Goal: Task Accomplishment & Management: Use online tool/utility

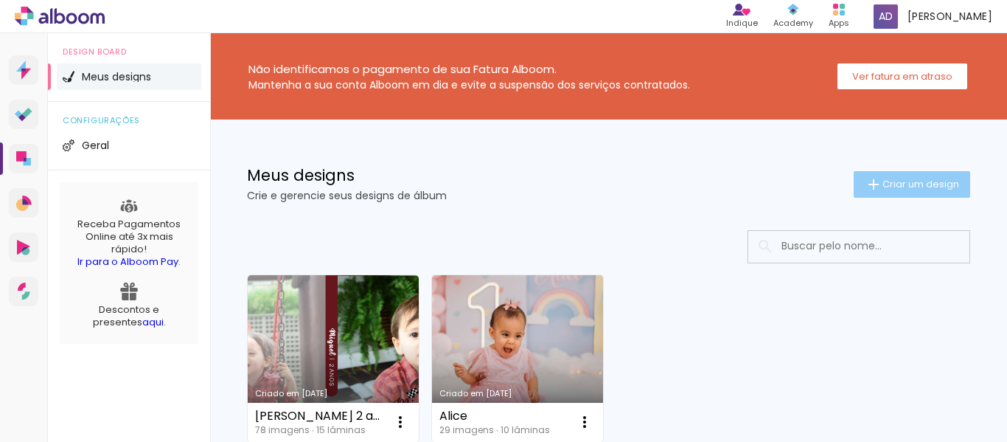
click at [911, 175] on paper-button "Criar um design" at bounding box center [912, 184] width 116 height 27
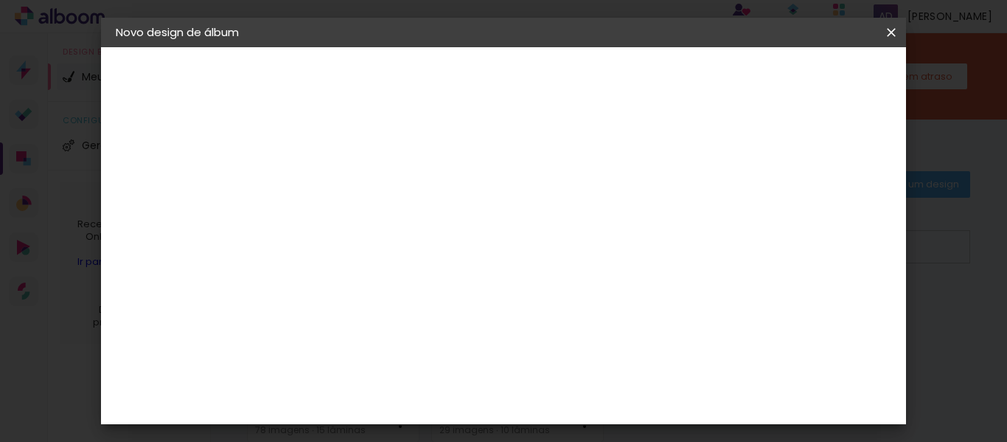
click at [362, 211] on paper-input-container "Título do álbum" at bounding box center [357, 199] width 10 height 38
type input "[PERSON_NAME] 3 anos"
type paper-input "[PERSON_NAME] 3 anos"
click at [421, 93] on header "Informações Dê um título ao seu álbum. Avançar" at bounding box center [357, 91] width 128 height 88
click at [508, 87] on paper-button "Avançar" at bounding box center [472, 78] width 72 height 25
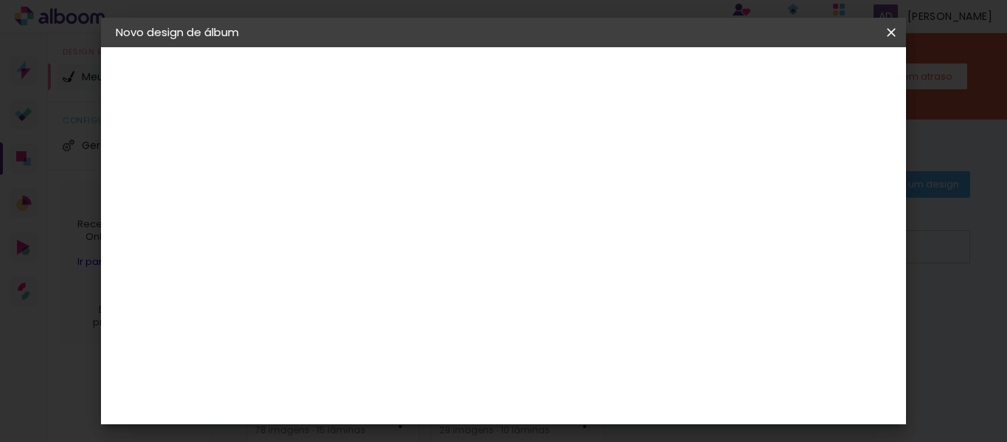
click at [438, 290] on div at bounding box center [394, 290] width 149 height 1
type input "matia"
type paper-input "matia"
click at [437, 332] on div "Matias Encadernações" at bounding box center [391, 336] width 91 height 24
click at [0, 0] on slot "Avançar" at bounding box center [0, 0] width 0 height 0
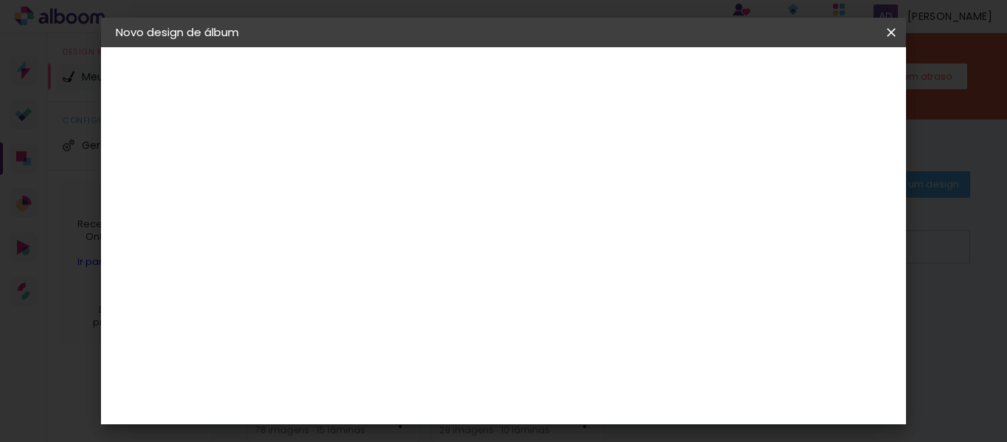
click at [414, 245] on input "text" at bounding box center [385, 256] width 57 height 23
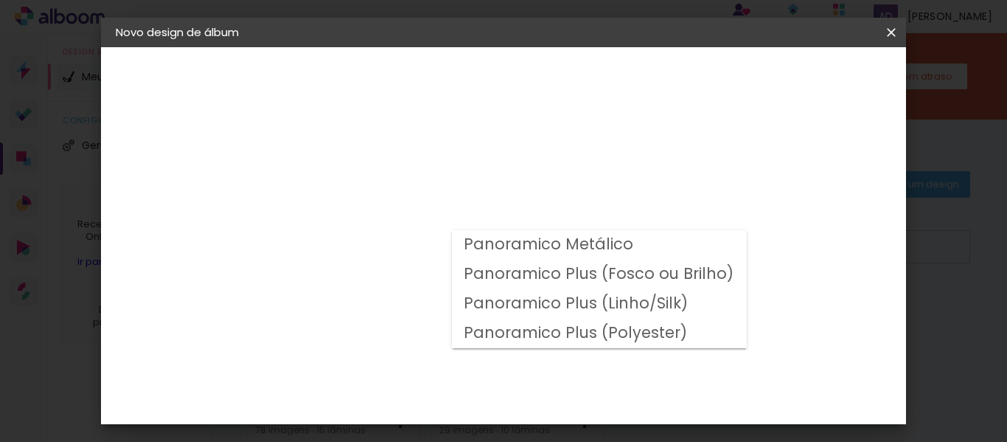
click at [0, 0] on slot "Panoramico Plus (Fosco ou Brilho)" at bounding box center [0, 0] width 0 height 0
type input "Panoramico Plus (Fosco ou Brilho)"
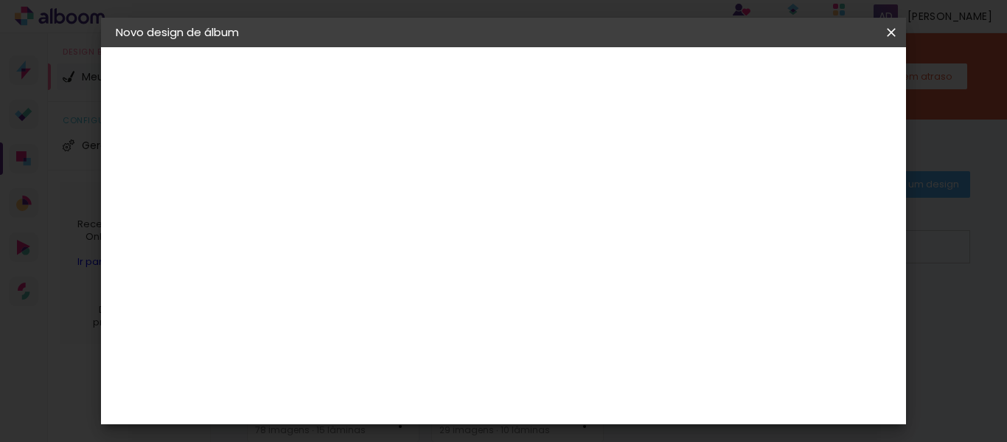
scroll to position [582, 0]
click at [0, 0] on slot "Avançar" at bounding box center [0, 0] width 0 height 0
click at [567, 78] on span "Iniciar design" at bounding box center [550, 83] width 34 height 21
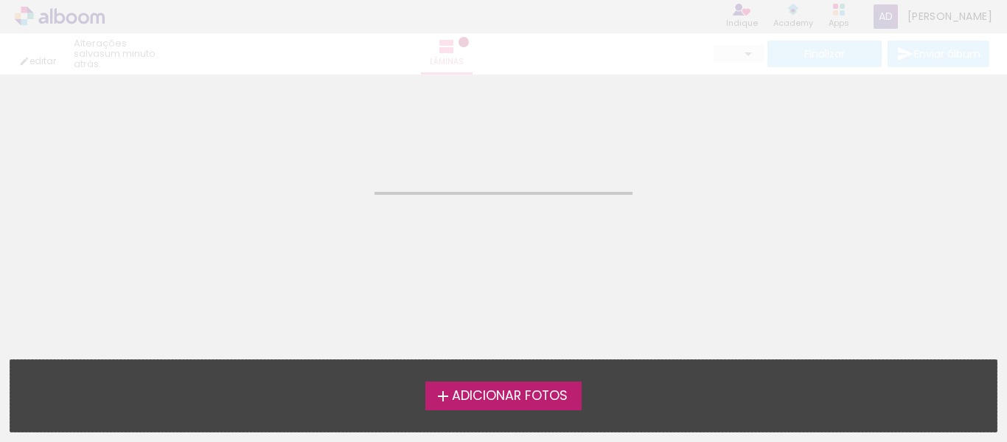
click at [446, 392] on iron-icon at bounding box center [443, 396] width 18 height 18
click at [0, 0] on input "file" at bounding box center [0, 0] width 0 height 0
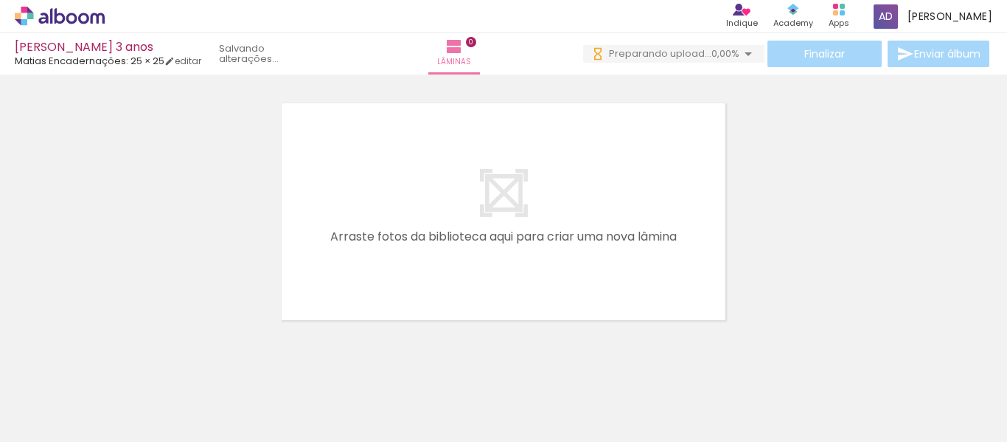
drag, startPoint x: 143, startPoint y: 402, endPoint x: 354, endPoint y: 229, distance: 273.3
click at [354, 229] on quentale-workspace at bounding box center [503, 221] width 1007 height 442
click at [158, 389] on div at bounding box center [147, 391] width 73 height 49
click at [444, 195] on quentale-workspace at bounding box center [503, 221] width 1007 height 442
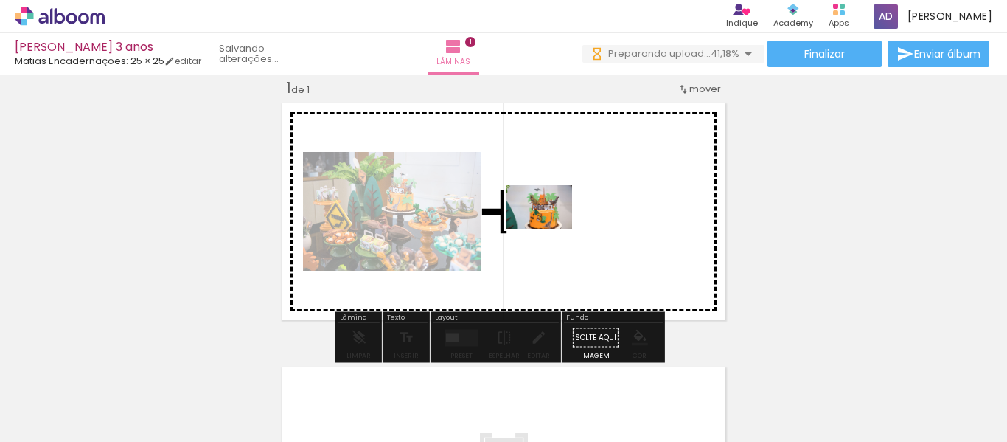
drag, startPoint x: 243, startPoint y: 398, endPoint x: 571, endPoint y: 207, distance: 379.5
click at [571, 207] on quentale-workspace at bounding box center [503, 221] width 1007 height 442
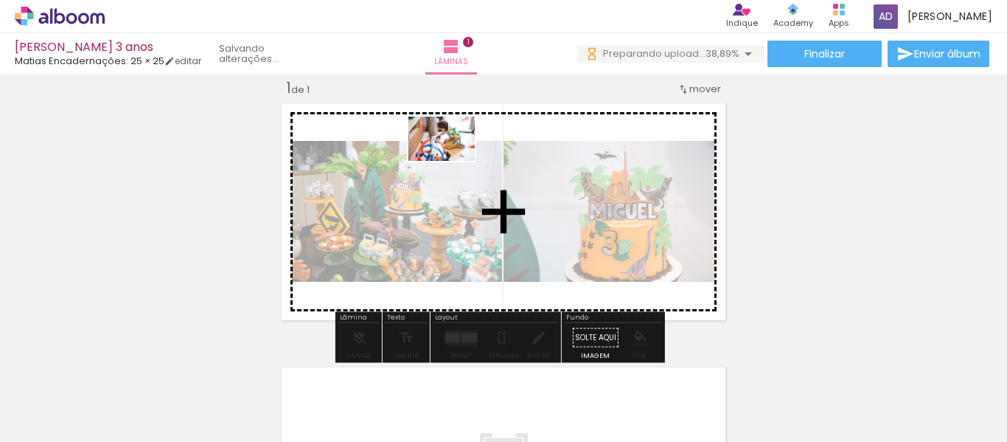
drag, startPoint x: 323, startPoint y: 378, endPoint x: 361, endPoint y: 414, distance: 52.2
click at [456, 154] on quentale-workspace at bounding box center [503, 221] width 1007 height 442
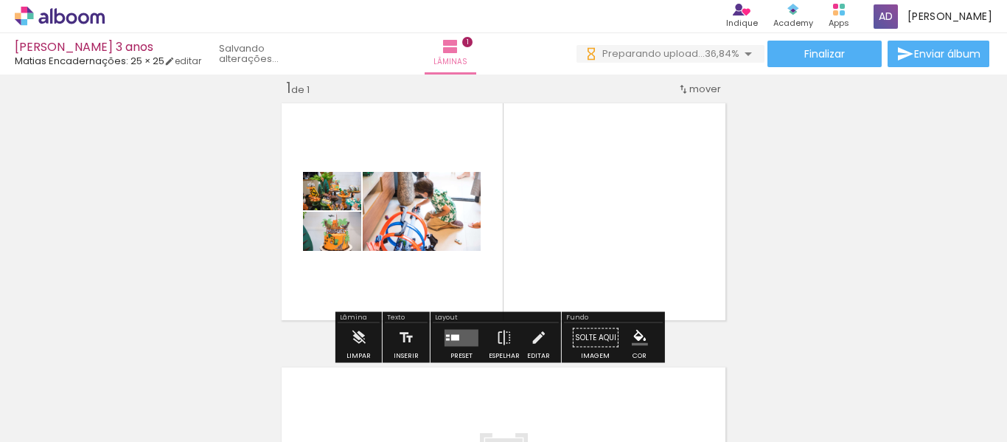
click at [575, 209] on quentale-workspace at bounding box center [503, 221] width 1007 height 442
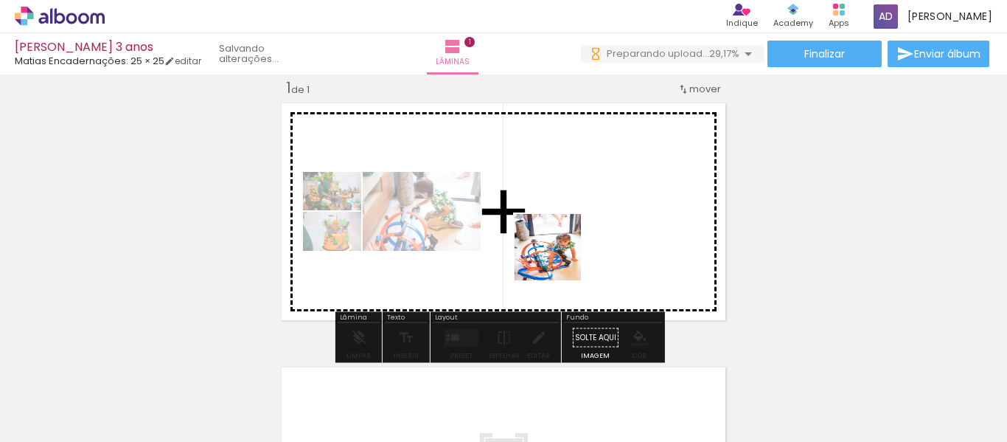
drag, startPoint x: 402, startPoint y: 397, endPoint x: 559, endPoint y: 258, distance: 209.9
click at [559, 258] on quentale-workspace at bounding box center [503, 221] width 1007 height 442
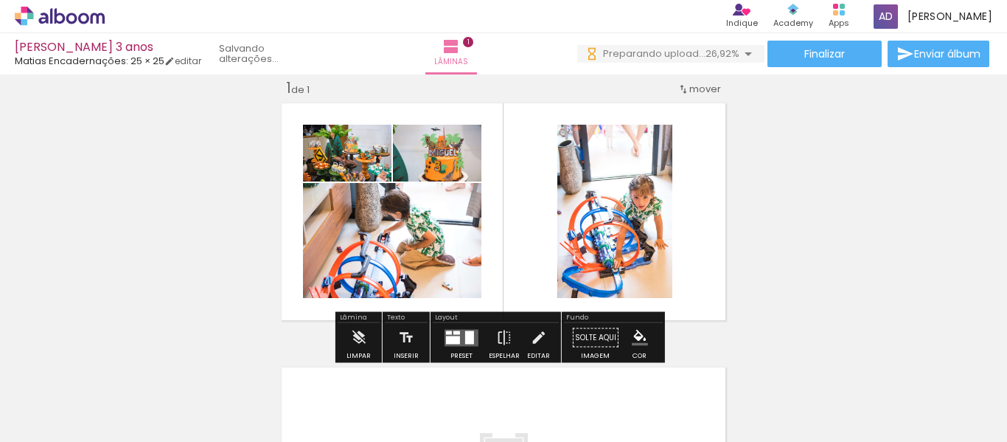
click at [467, 332] on div at bounding box center [469, 336] width 9 height 13
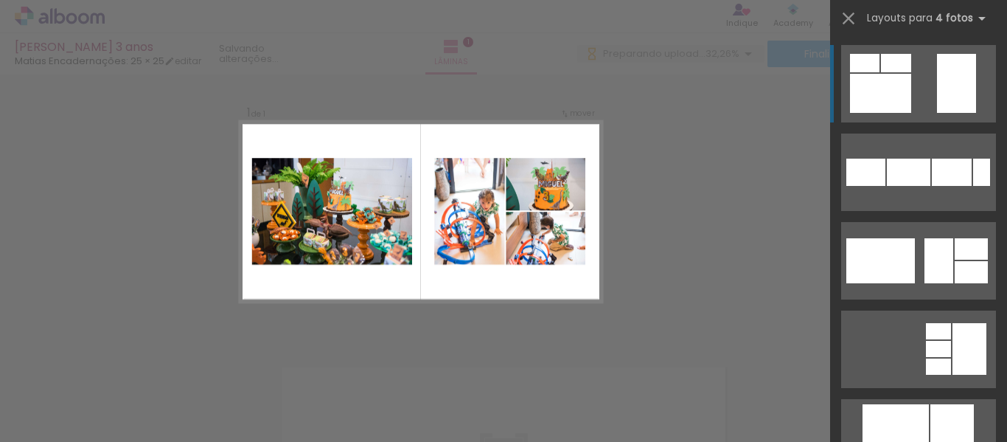
drag, startPoint x: 894, startPoint y: 266, endPoint x: 589, endPoint y: 304, distance: 307.5
click at [589, 304] on quentale-workspace at bounding box center [503, 221] width 1007 height 442
click at [408, 335] on div "Confirmar Cancelar" at bounding box center [503, 336] width 1007 height 563
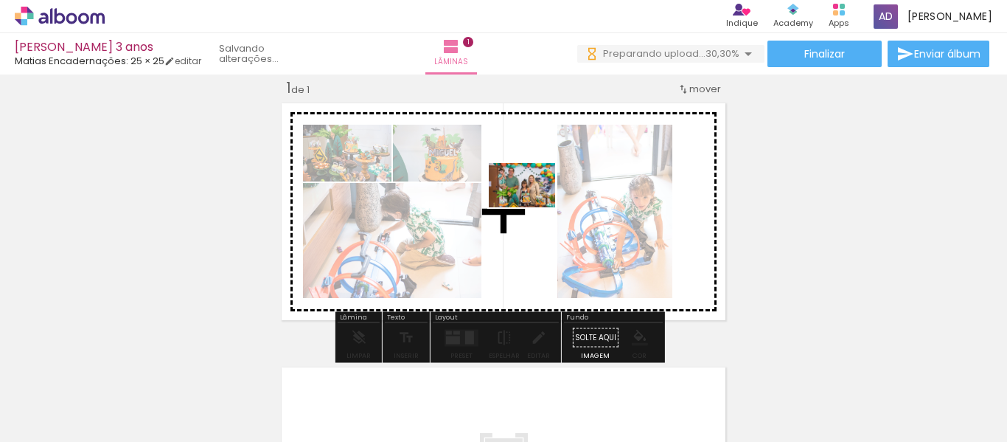
drag, startPoint x: 456, startPoint y: 383, endPoint x: 535, endPoint y: 212, distance: 188.3
click at [535, 212] on quentale-workspace at bounding box center [503, 221] width 1007 height 442
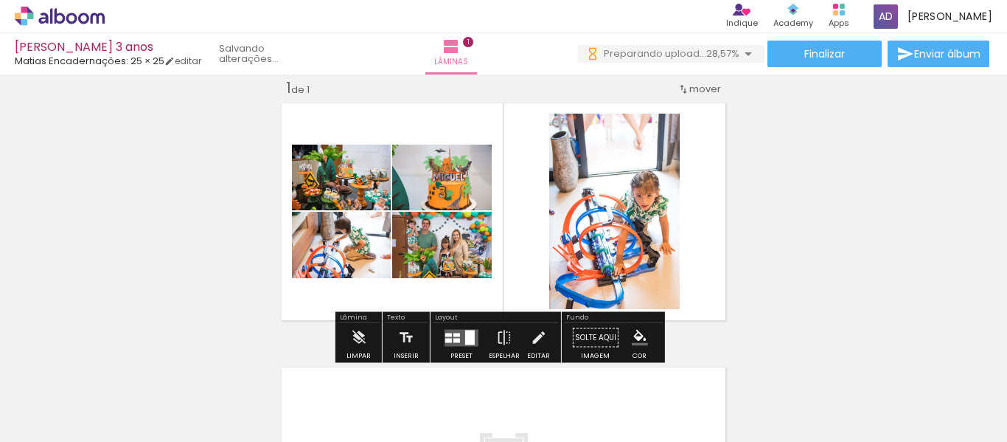
click at [459, 345] on quentale-layouter at bounding box center [461, 337] width 34 height 17
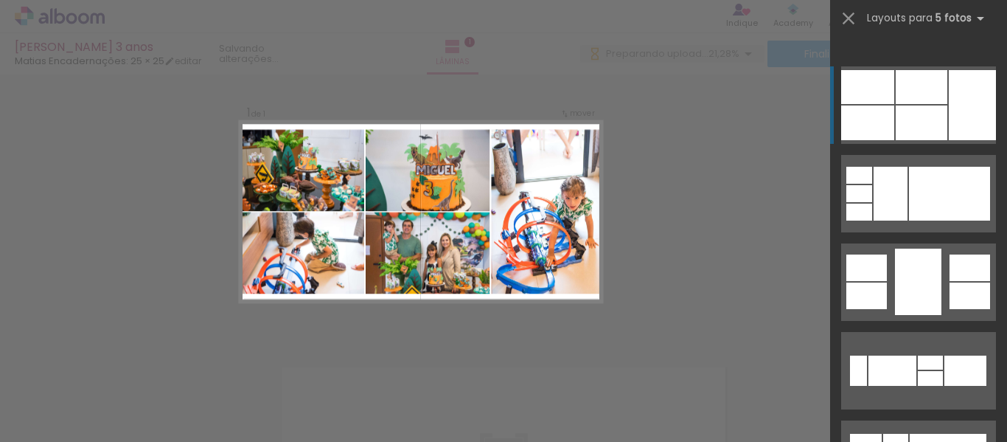
click at [949, 88] on div at bounding box center [972, 105] width 47 height 70
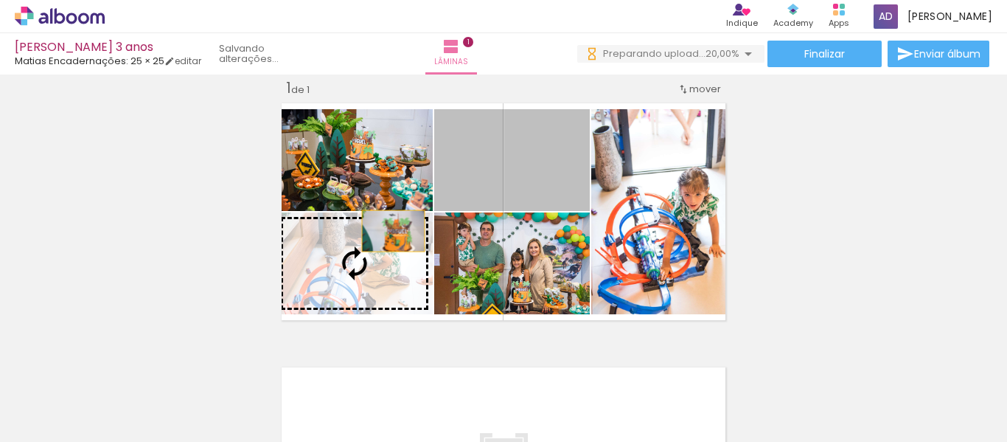
drag, startPoint x: 426, startPoint y: 209, endPoint x: 386, endPoint y: 232, distance: 46.5
click at [0, 0] on slot at bounding box center [0, 0] width 0 height 0
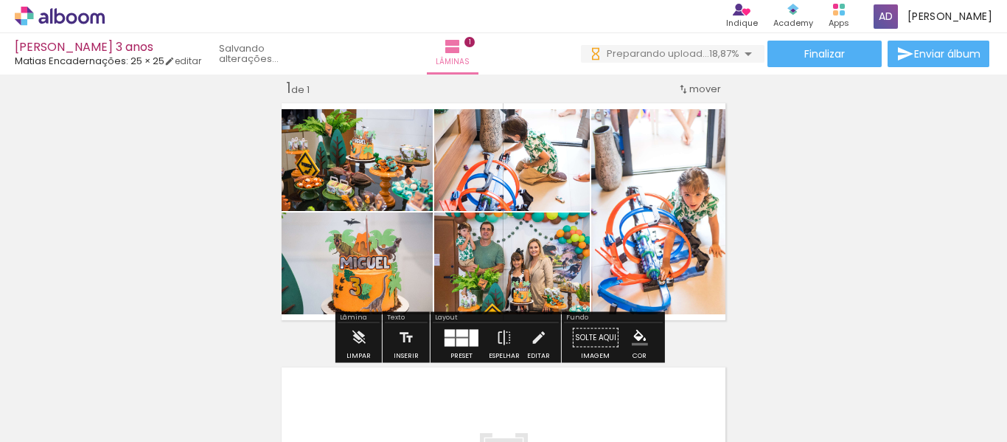
click at [0, 0] on slot at bounding box center [0, 0] width 0 height 0
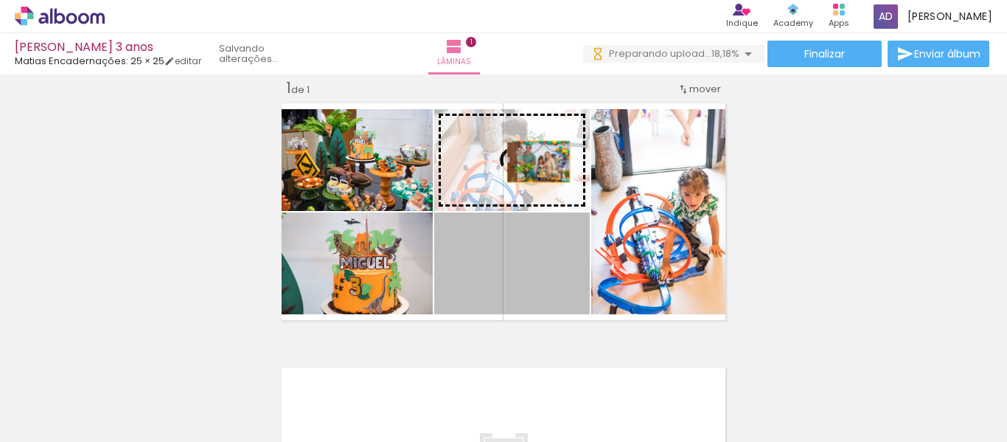
drag, startPoint x: 531, startPoint y: 290, endPoint x: 533, endPoint y: 156, distance: 134.2
click at [0, 0] on slot at bounding box center [0, 0] width 0 height 0
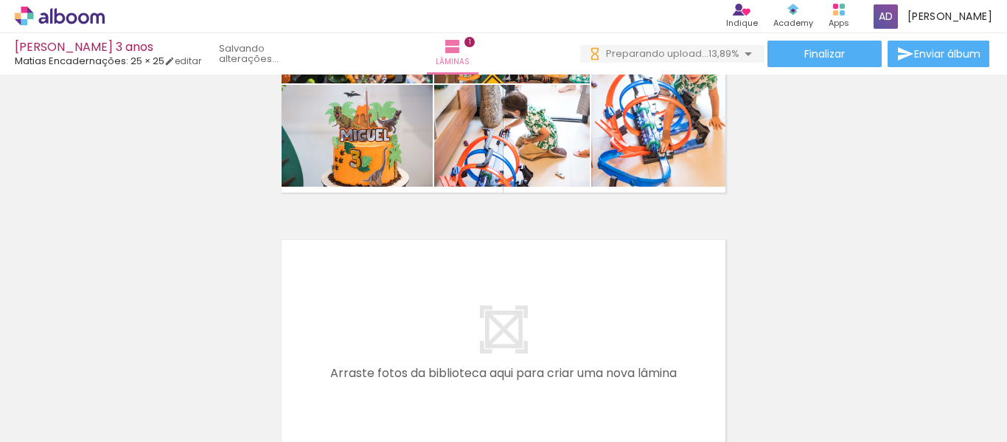
scroll to position [236, 0]
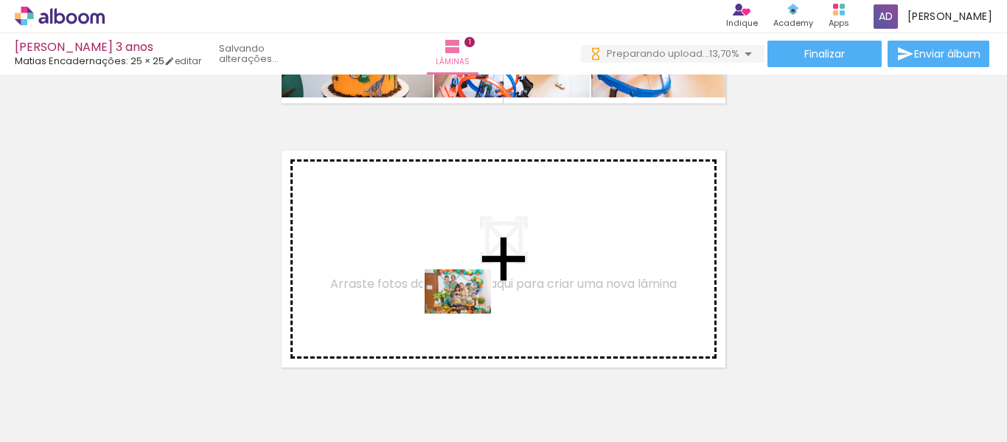
drag, startPoint x: 548, startPoint y: 386, endPoint x: 470, endPoint y: 313, distance: 107.0
click at [470, 313] on quentale-workspace at bounding box center [503, 221] width 1007 height 442
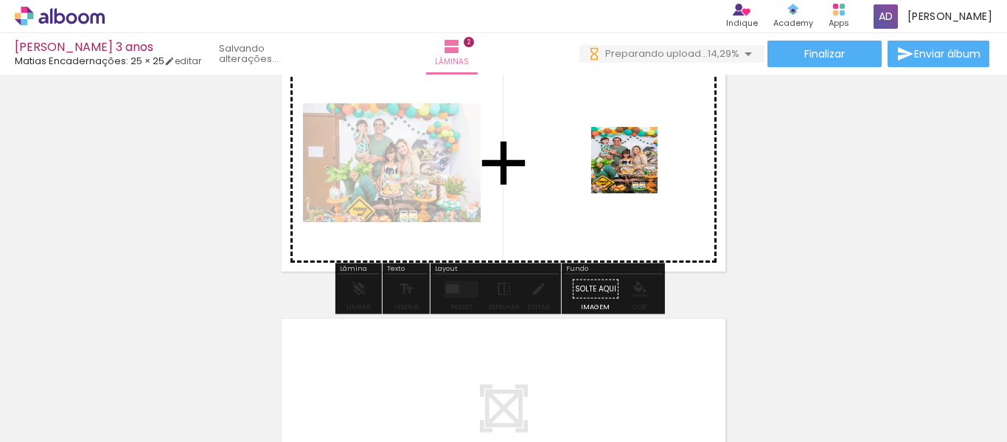
scroll to position [0, 0]
drag, startPoint x: 635, startPoint y: 370, endPoint x: 635, endPoint y: 171, distance: 199.0
click at [635, 171] on quentale-workspace at bounding box center [503, 221] width 1007 height 442
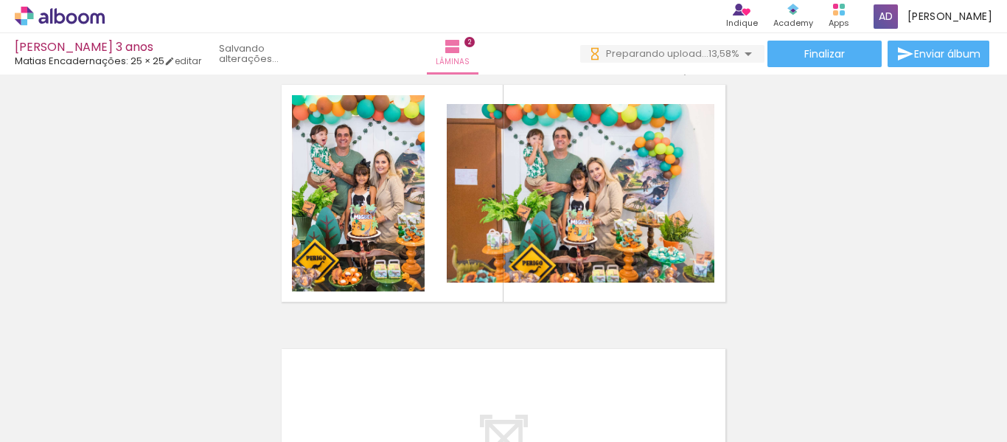
scroll to position [310, 0]
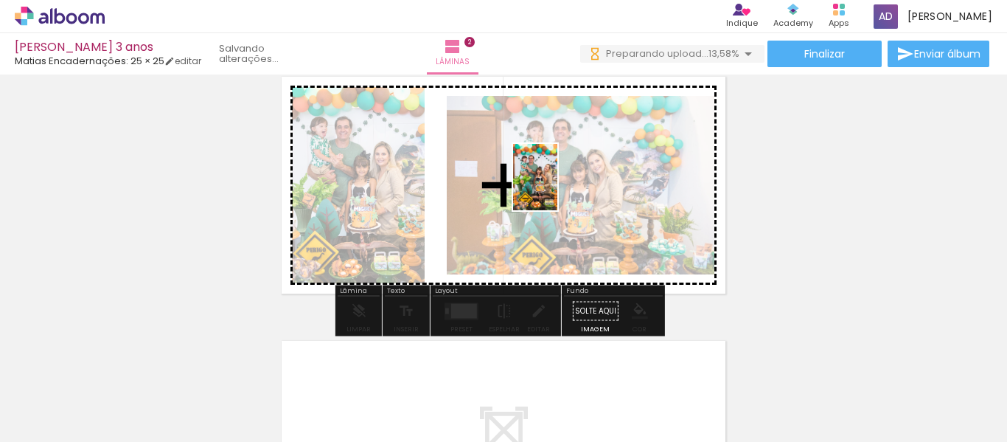
drag, startPoint x: 734, startPoint y: 399, endPoint x: 498, endPoint y: 165, distance: 332.6
click at [498, 165] on quentale-workspace at bounding box center [503, 221] width 1007 height 442
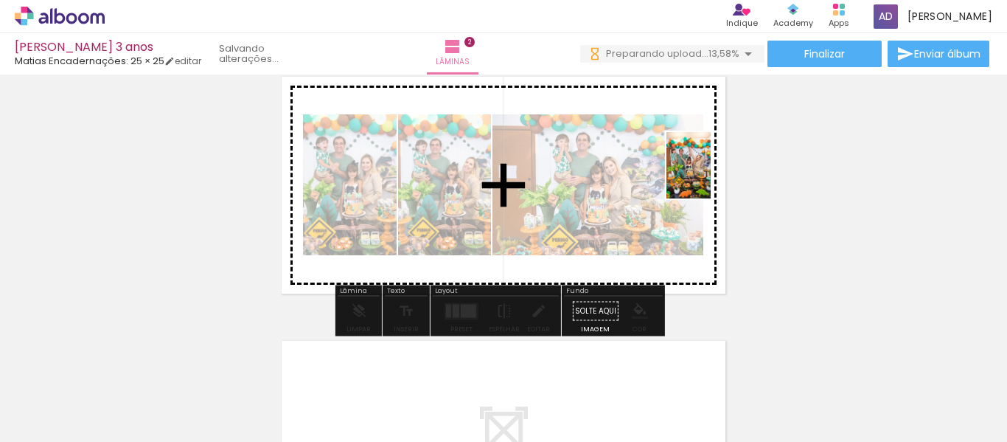
drag, startPoint x: 807, startPoint y: 395, endPoint x: 711, endPoint y: 178, distance: 237.6
click at [711, 178] on quentale-workspace at bounding box center [503, 221] width 1007 height 442
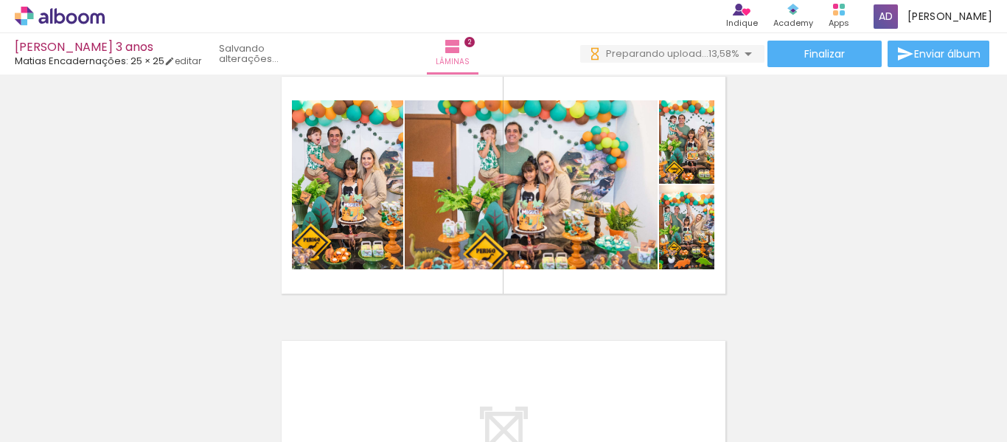
drag, startPoint x: 995, startPoint y: 229, endPoint x: 997, endPoint y: 207, distance: 21.5
click at [997, 207] on div "Inserir lâmina 1 de 2 Inserir lâmina 2 de 2 Confirmar Cancelar" at bounding box center [503, 257] width 1007 height 367
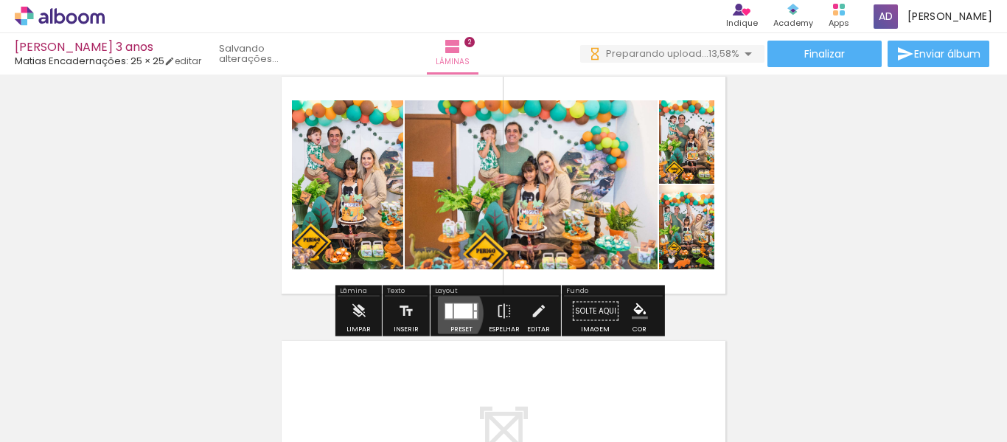
click at [445, 313] on div at bounding box center [448, 310] width 7 height 15
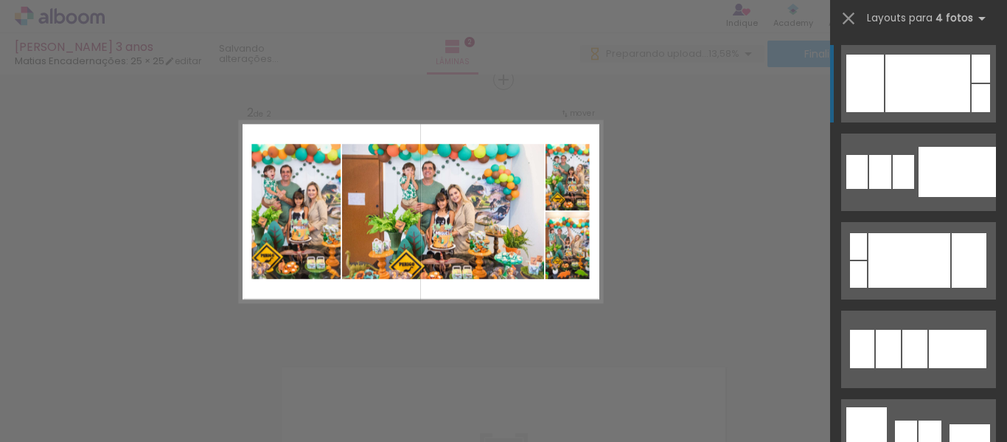
scroll to position [282, 0]
click at [912, 86] on div at bounding box center [927, 83] width 85 height 57
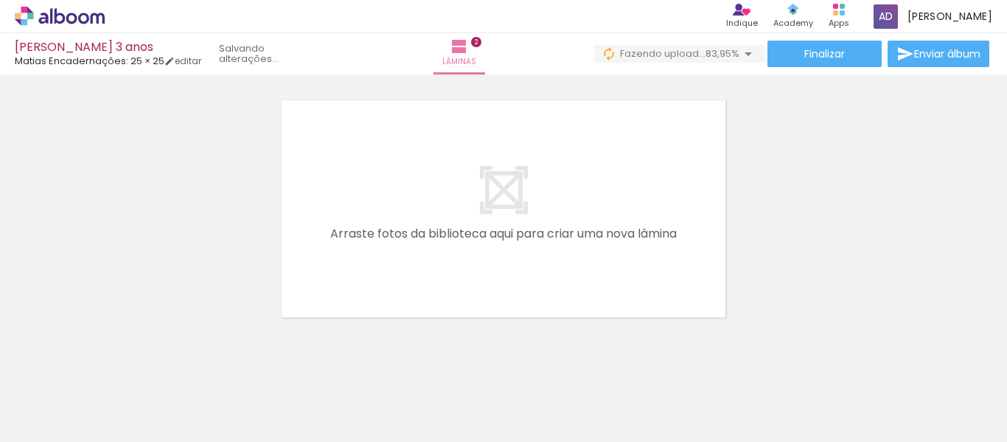
scroll to position [554, 0]
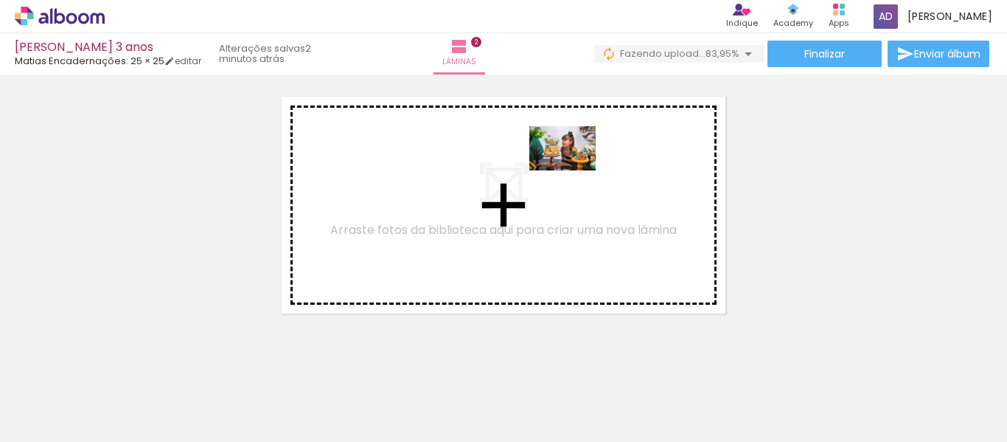
drag, startPoint x: 631, startPoint y: 394, endPoint x: 596, endPoint y: 380, distance: 38.1
click at [571, 170] on quentale-workspace at bounding box center [503, 221] width 1007 height 442
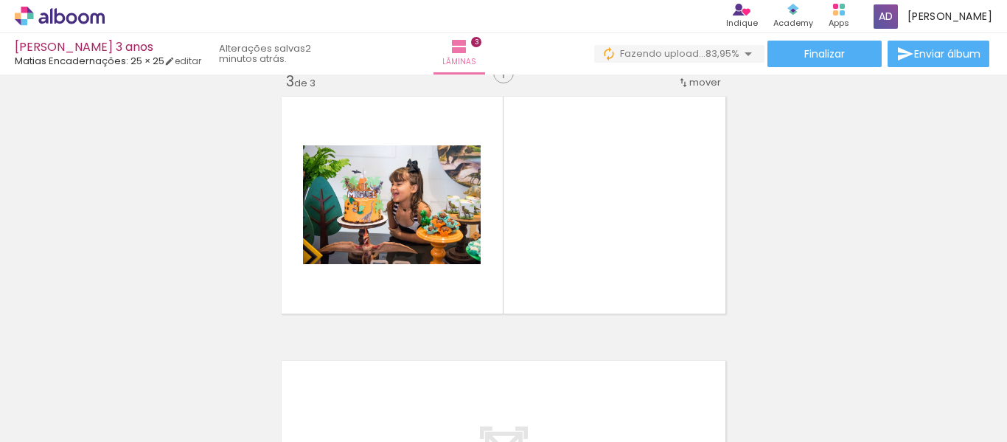
scroll to position [547, 0]
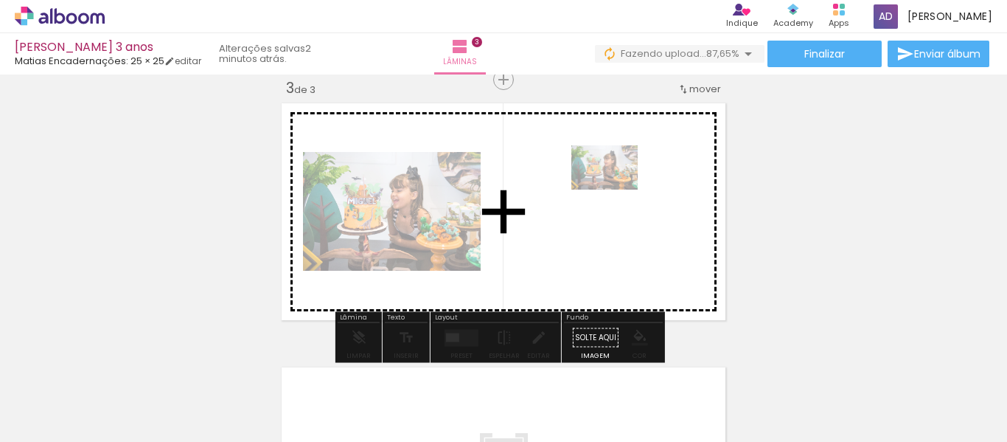
drag, startPoint x: 621, startPoint y: 422, endPoint x: 615, endPoint y: 189, distance: 233.0
click at [615, 189] on quentale-workspace at bounding box center [503, 221] width 1007 height 442
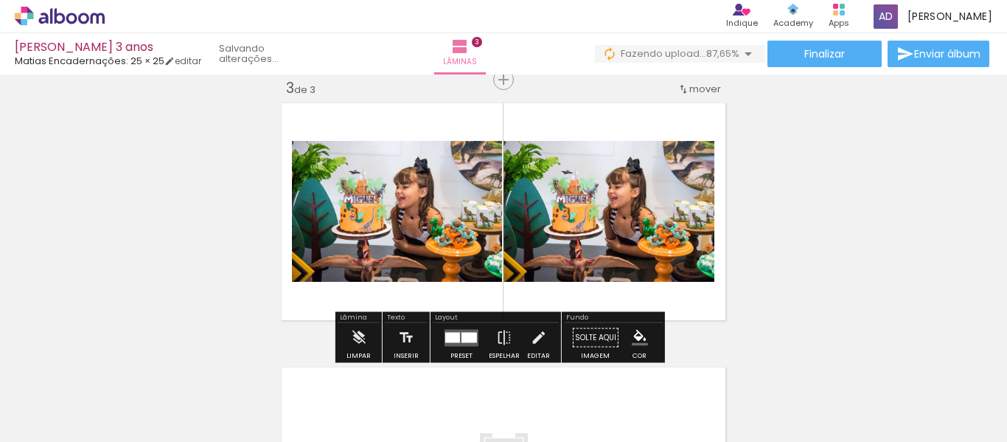
scroll to position [633, 0]
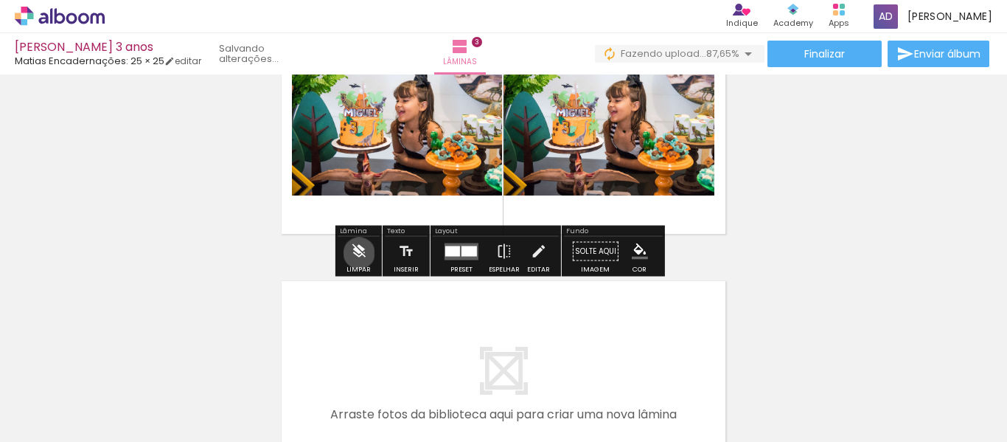
click at [359, 253] on iron-icon at bounding box center [358, 251] width 16 height 29
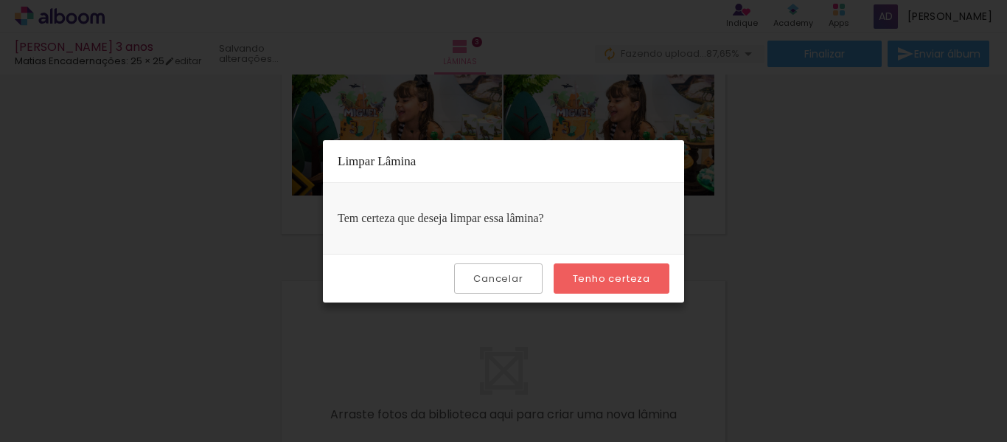
drag, startPoint x: 1002, startPoint y: 301, endPoint x: 1002, endPoint y: 291, distance: 9.6
click at [1002, 291] on iron-overlay-backdrop at bounding box center [503, 221] width 1007 height 442
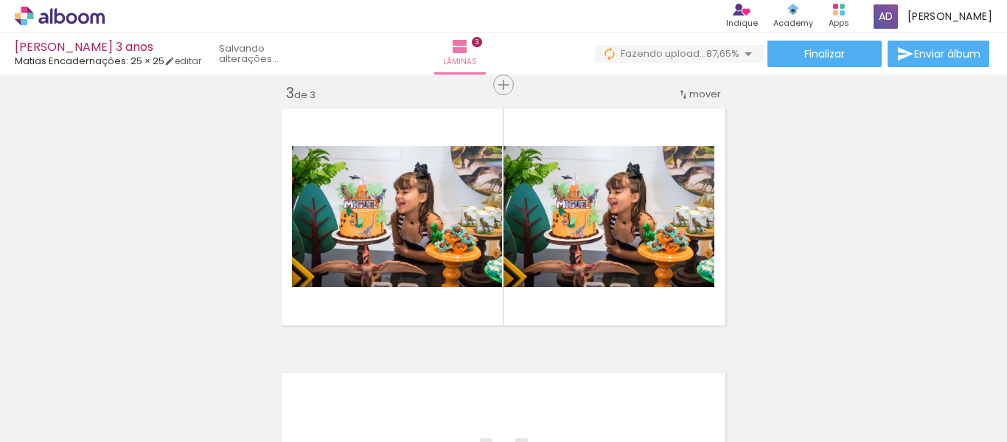
scroll to position [540, 0]
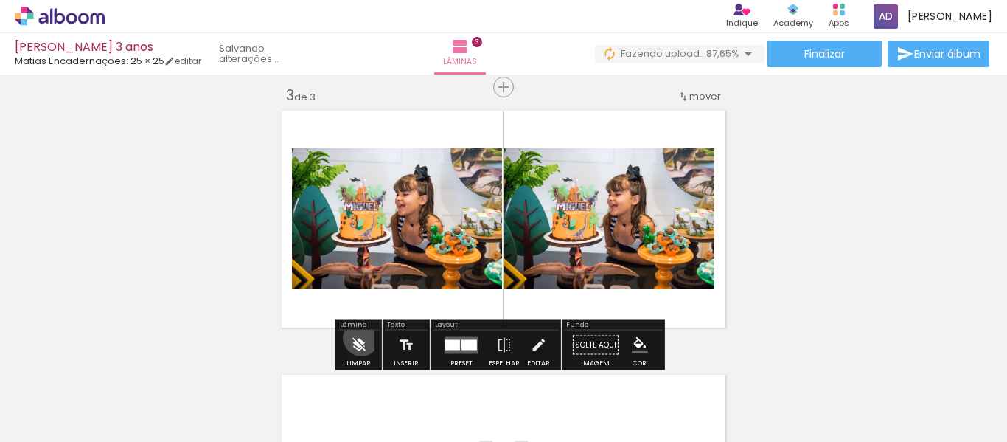
click at [361, 338] on iron-icon at bounding box center [358, 344] width 16 height 29
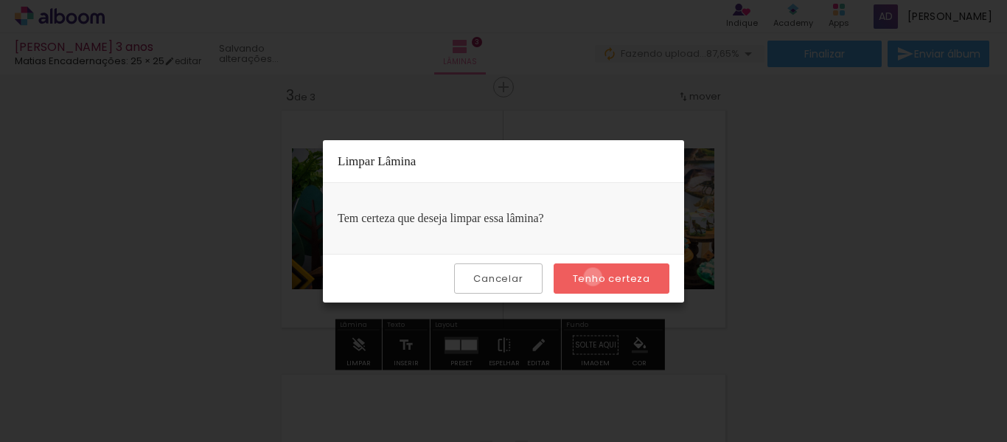
click at [0, 0] on slot "Tenho certeza" at bounding box center [0, 0] width 0 height 0
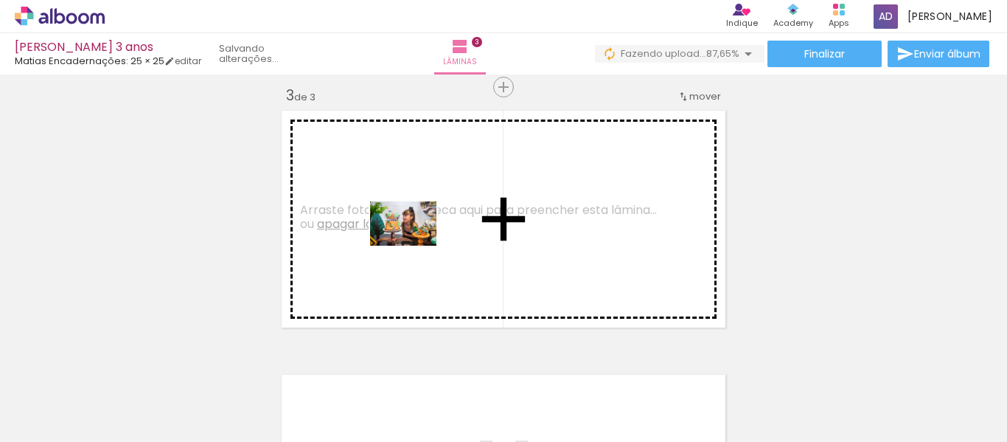
drag, startPoint x: 628, startPoint y: 388, endPoint x: 399, endPoint y: 262, distance: 261.6
click at [399, 262] on quentale-workspace at bounding box center [503, 221] width 1007 height 442
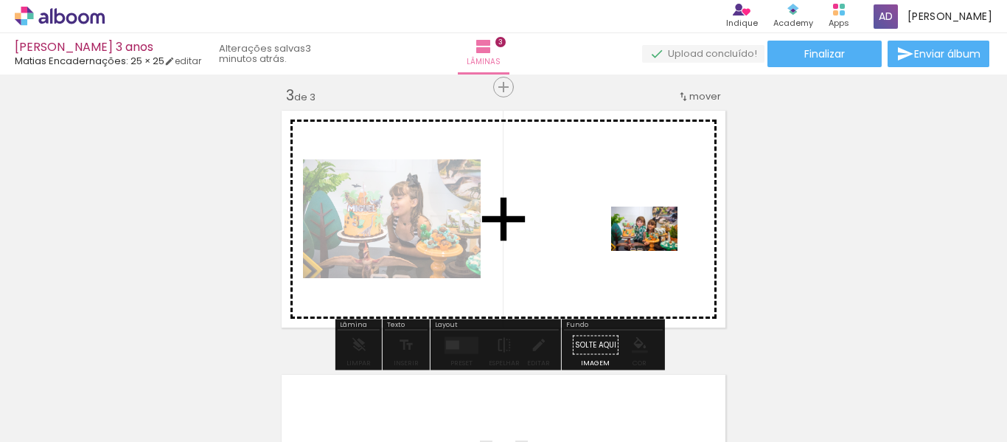
drag, startPoint x: 719, startPoint y: 412, endPoint x: 655, endPoint y: 251, distance: 173.7
click at [655, 251] on quentale-workspace at bounding box center [503, 221] width 1007 height 442
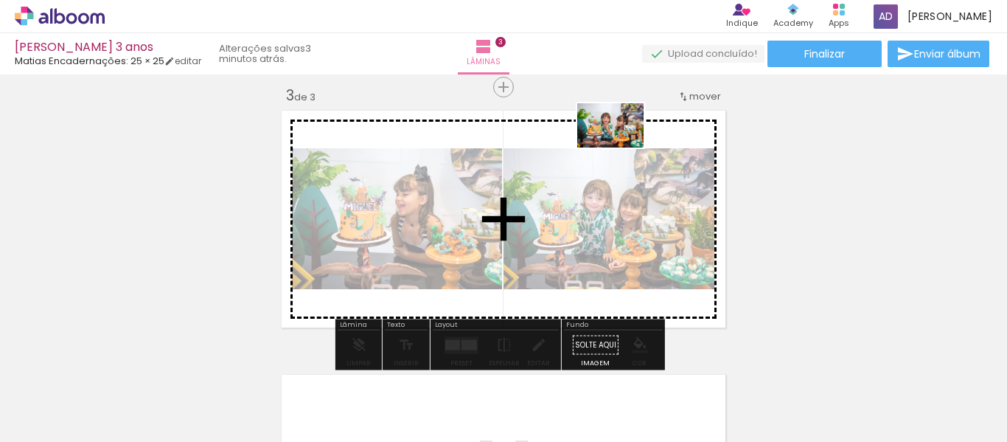
drag, startPoint x: 787, startPoint y: 398, endPoint x: 621, endPoint y: 148, distance: 299.9
click at [621, 148] on quentale-workspace at bounding box center [503, 221] width 1007 height 442
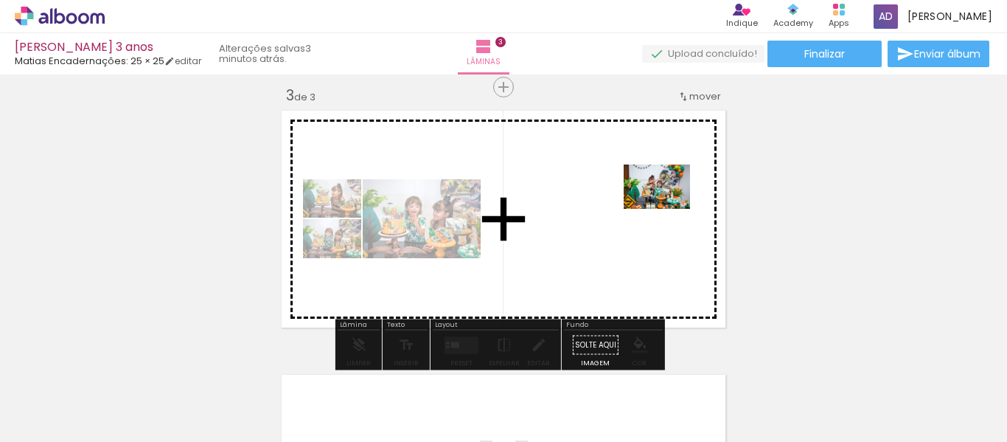
drag, startPoint x: 876, startPoint y: 408, endPoint x: 669, endPoint y: 209, distance: 288.3
click at [669, 209] on quentale-workspace at bounding box center [503, 221] width 1007 height 442
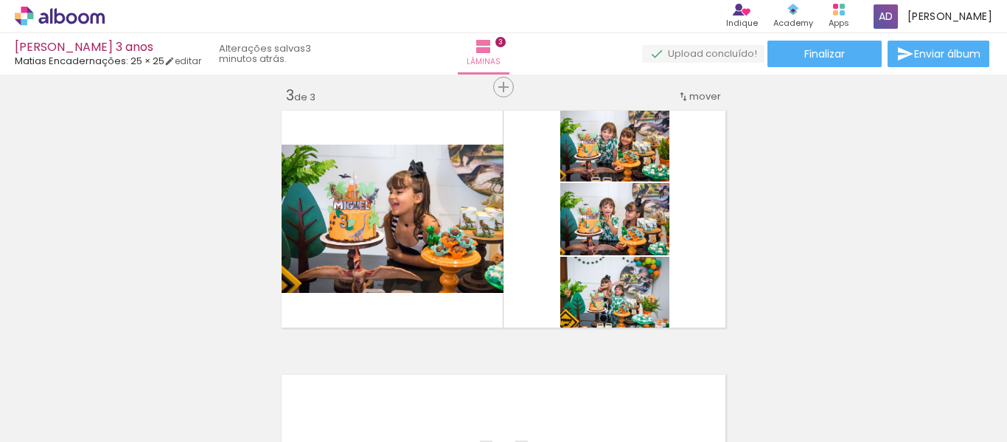
scroll to position [0, 627]
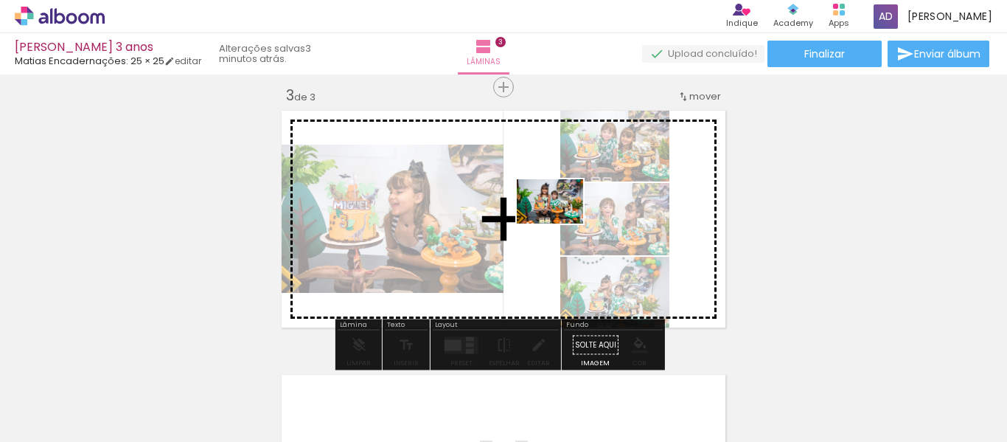
drag, startPoint x: 599, startPoint y: 402, endPoint x: 560, endPoint y: 223, distance: 183.2
click at [560, 223] on quentale-workspace at bounding box center [503, 221] width 1007 height 442
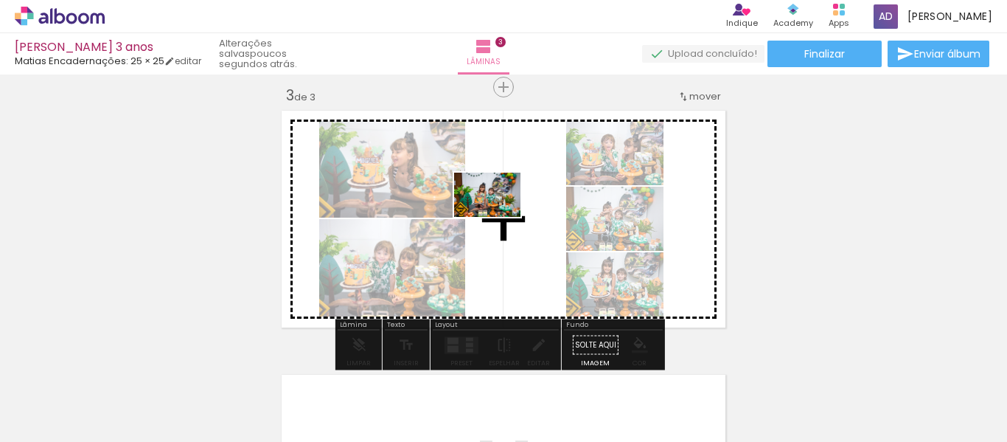
drag, startPoint x: 670, startPoint y: 397, endPoint x: 498, endPoint y: 217, distance: 249.7
click at [498, 217] on quentale-workspace at bounding box center [503, 221] width 1007 height 442
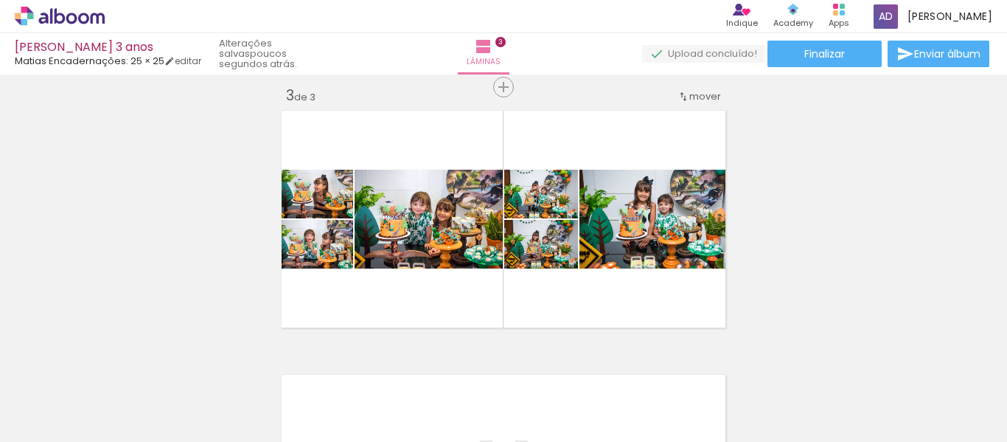
scroll to position [0, 952]
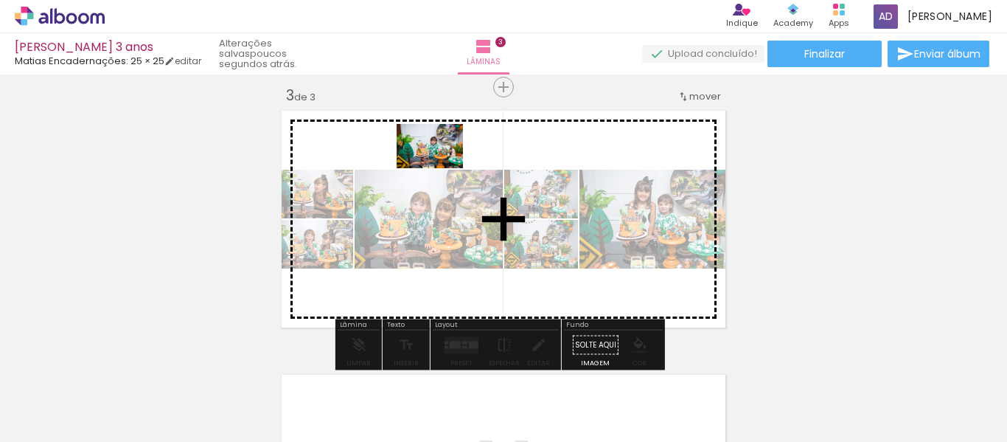
drag, startPoint x: 449, startPoint y: 411, endPoint x: 441, endPoint y: 168, distance: 242.7
click at [441, 168] on quentale-workspace at bounding box center [503, 221] width 1007 height 442
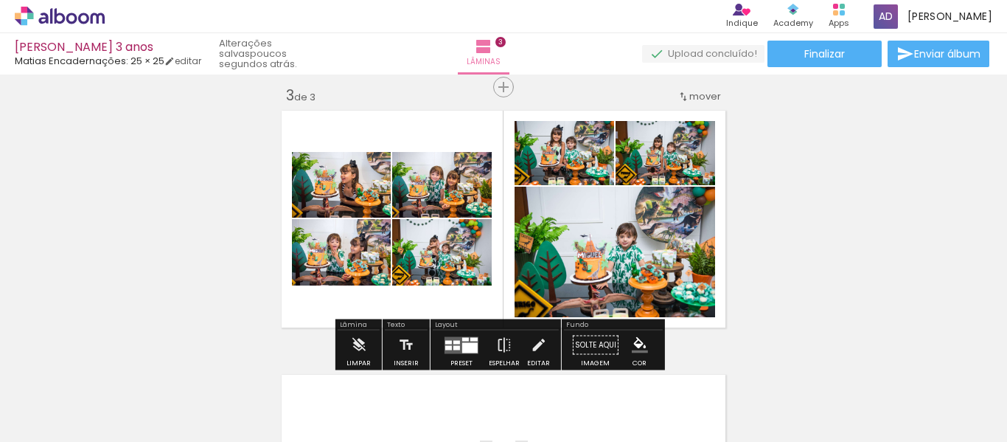
click at [457, 334] on div at bounding box center [462, 344] width 40 height 29
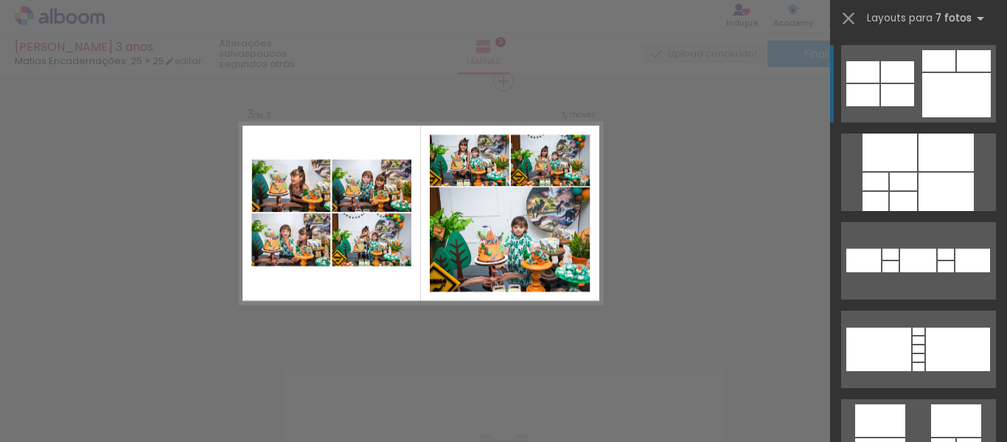
scroll to position [547, 0]
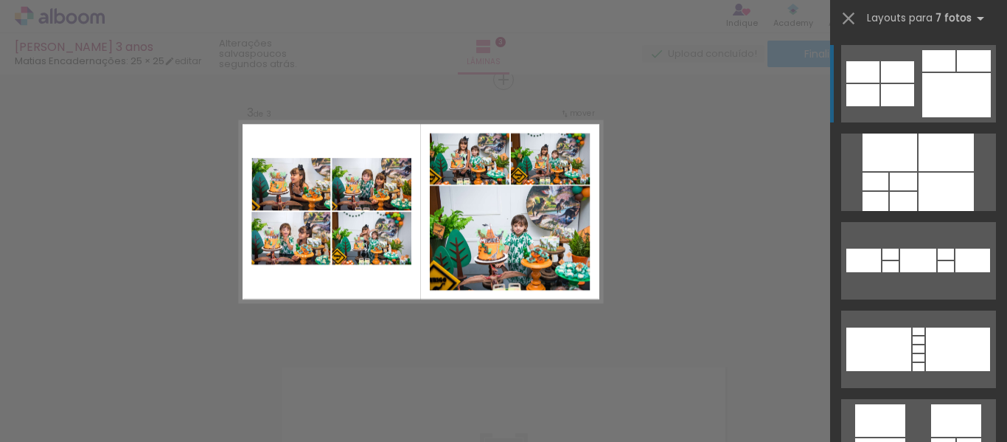
click at [930, 94] on div at bounding box center [956, 95] width 69 height 44
click at [674, 255] on div "Confirmar Cancelar" at bounding box center [503, 72] width 1007 height 1091
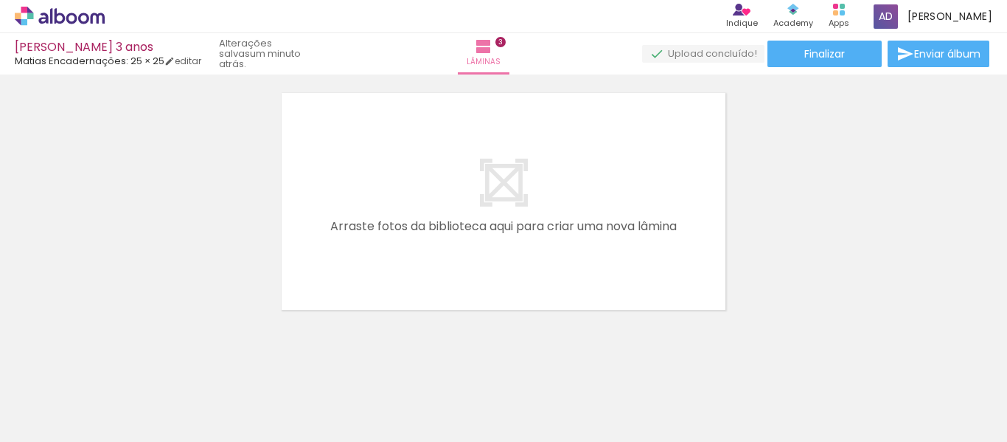
scroll to position [0, 940]
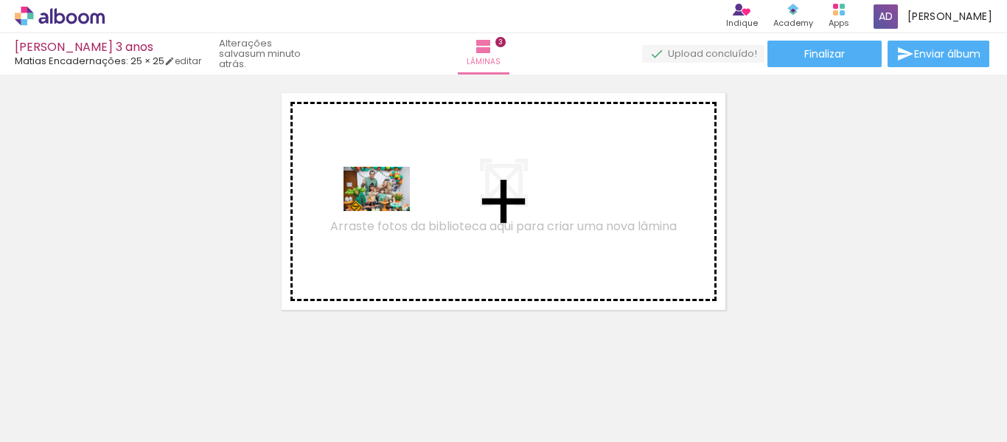
drag, startPoint x: 520, startPoint y: 408, endPoint x: 388, endPoint y: 211, distance: 237.6
click at [388, 211] on quentale-workspace at bounding box center [503, 221] width 1007 height 442
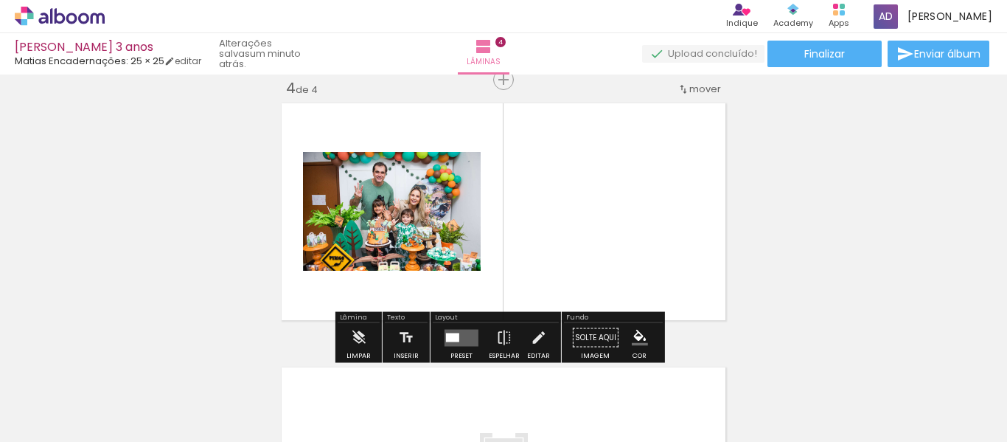
scroll to position [811, 0]
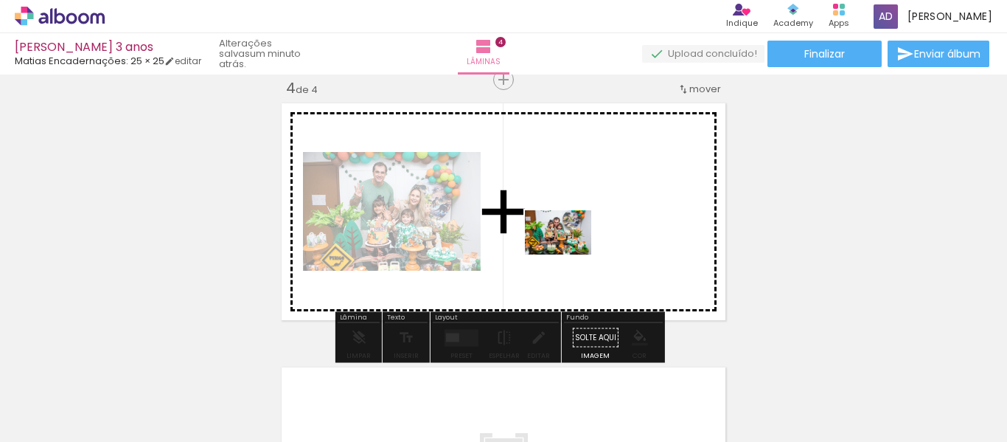
drag, startPoint x: 706, startPoint y: 408, endPoint x: 570, endPoint y: 251, distance: 208.0
click at [570, 251] on quentale-workspace at bounding box center [503, 221] width 1007 height 442
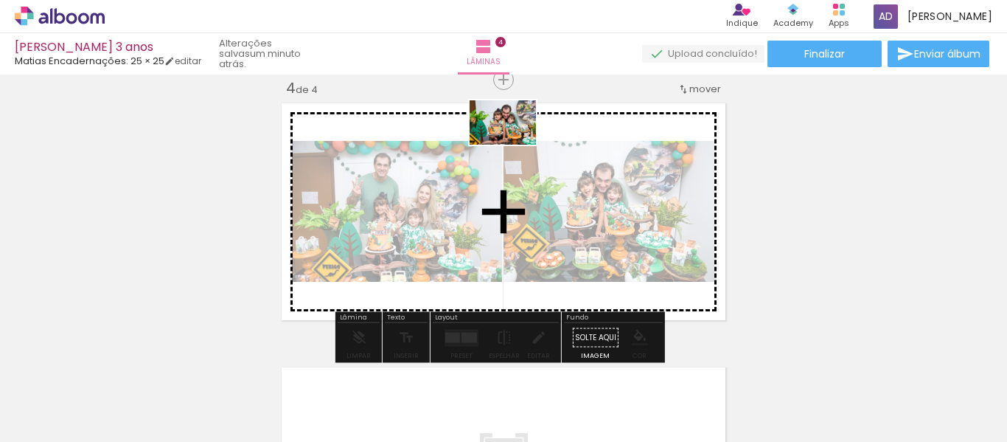
drag, startPoint x: 782, startPoint y: 401, endPoint x: 514, endPoint y: 144, distance: 371.2
click at [514, 144] on quentale-workspace at bounding box center [503, 221] width 1007 height 442
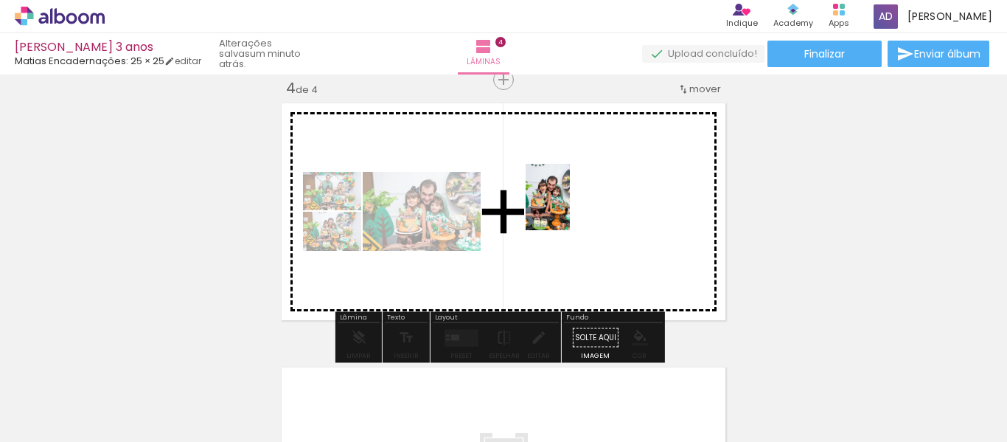
drag, startPoint x: 608, startPoint y: 380, endPoint x: 569, endPoint y: 209, distance: 174.7
click at [569, 209] on quentale-workspace at bounding box center [503, 221] width 1007 height 442
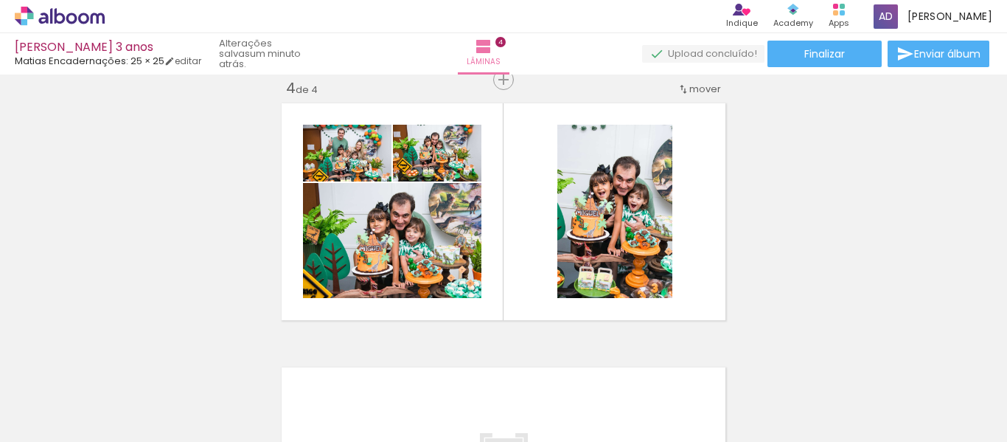
scroll to position [0, 1433]
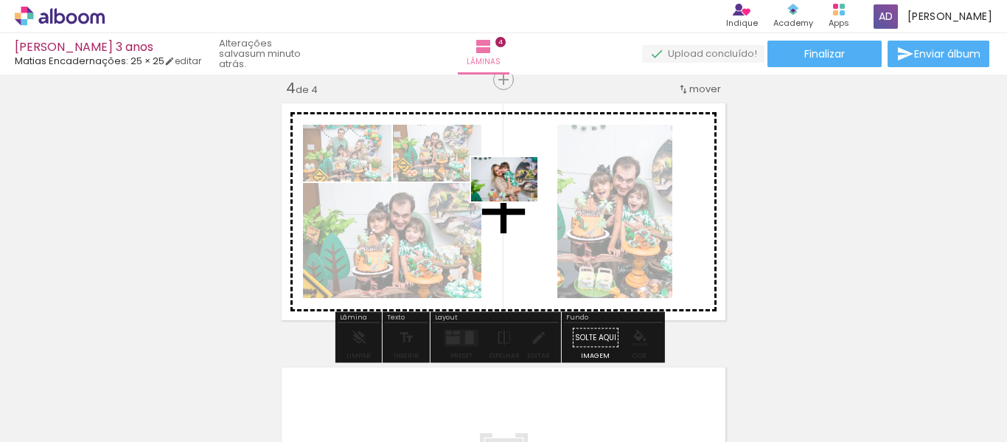
drag, startPoint x: 481, startPoint y: 220, endPoint x: 515, endPoint y: 201, distance: 39.6
click at [515, 201] on quentale-workspace at bounding box center [503, 221] width 1007 height 442
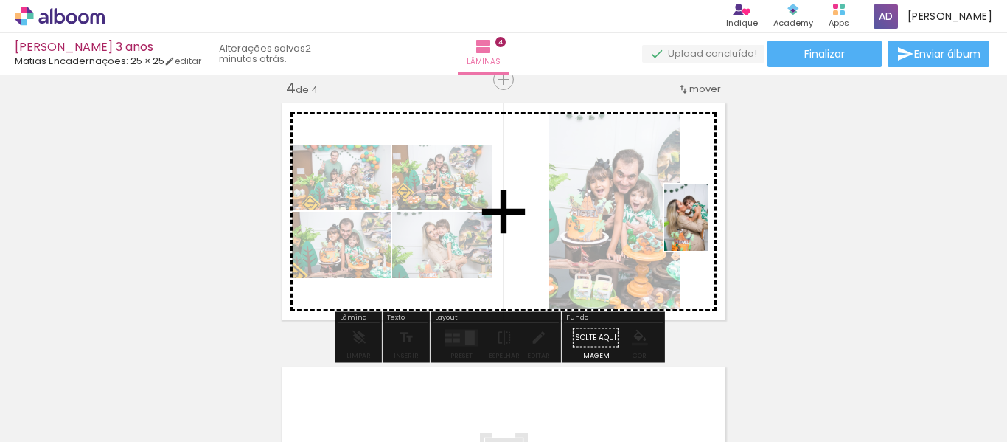
drag, startPoint x: 456, startPoint y: 397, endPoint x: 708, endPoint y: 229, distance: 303.0
click at [708, 229] on quentale-workspace at bounding box center [503, 221] width 1007 height 442
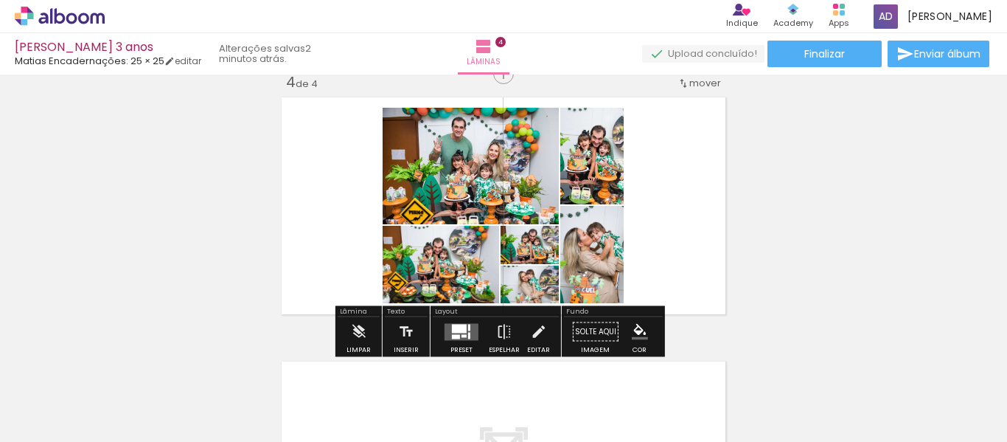
scroll to position [823, 0]
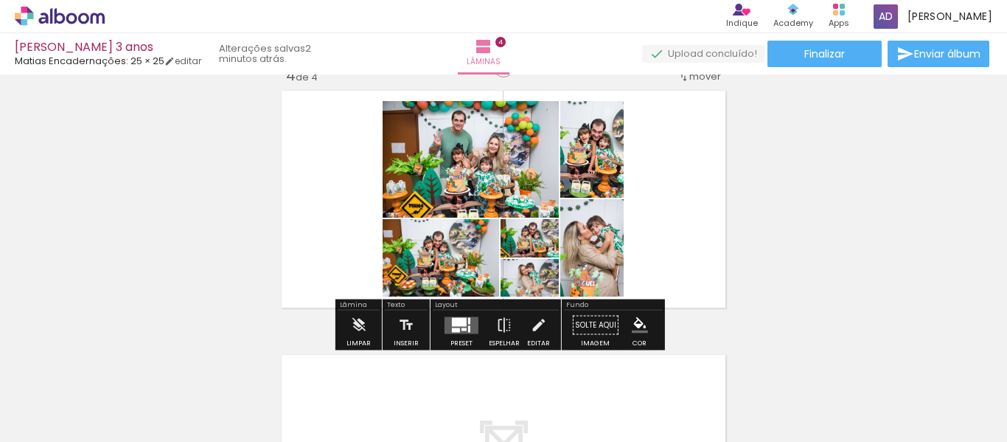
click at [454, 325] on div at bounding box center [459, 321] width 15 height 9
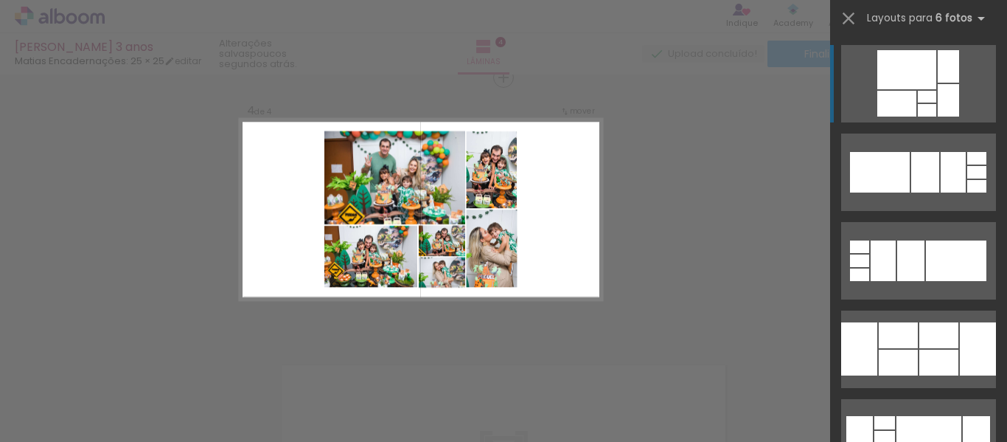
scroll to position [811, 0]
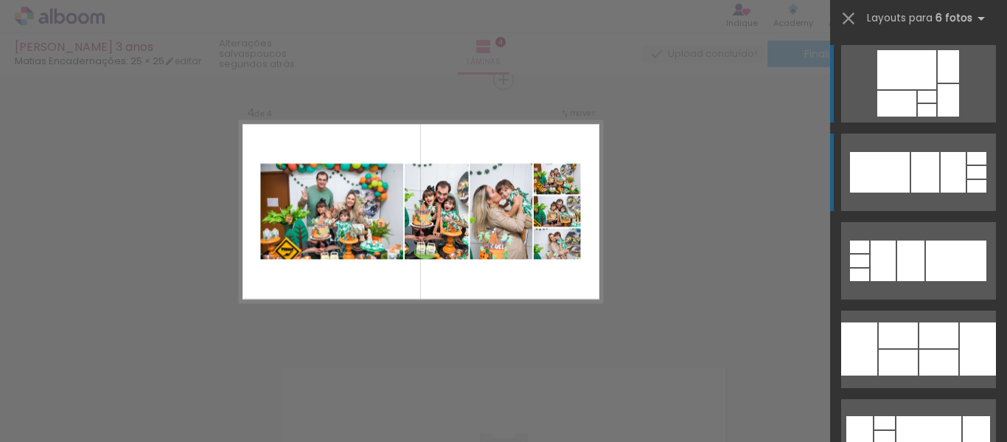
click at [911, 176] on div at bounding box center [925, 172] width 28 height 41
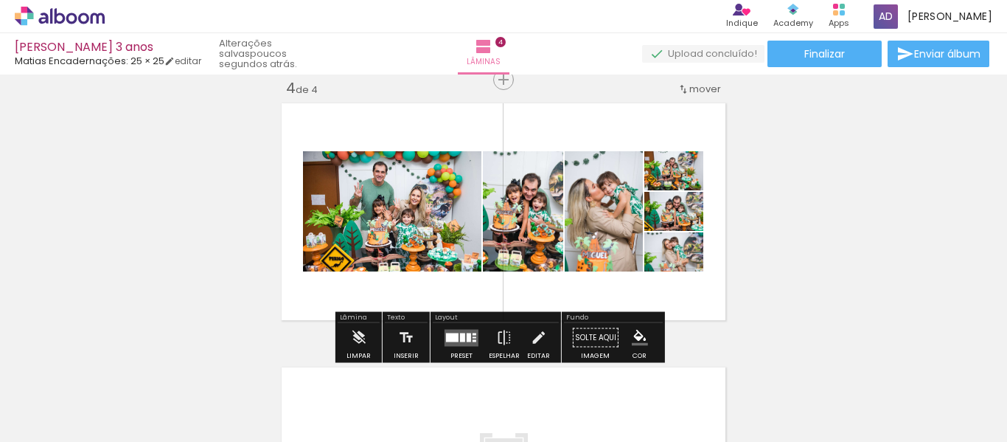
click at [467, 337] on div at bounding box center [469, 336] width 4 height 9
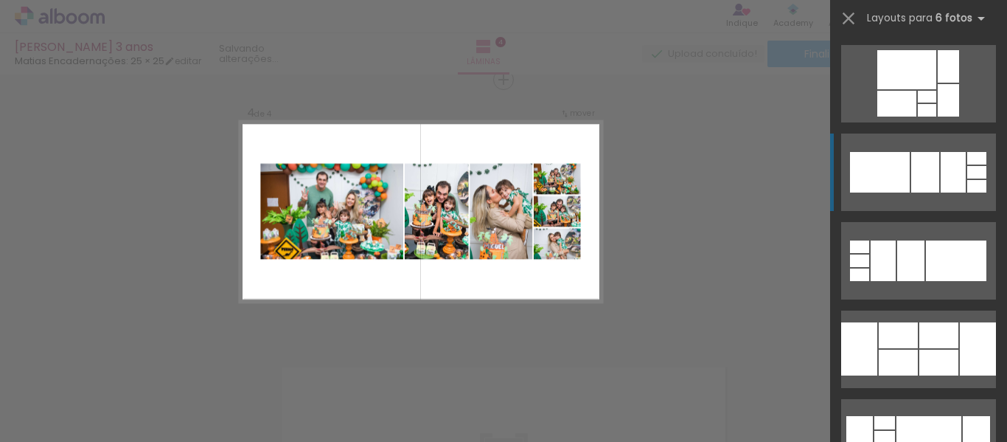
scroll to position [88, 0]
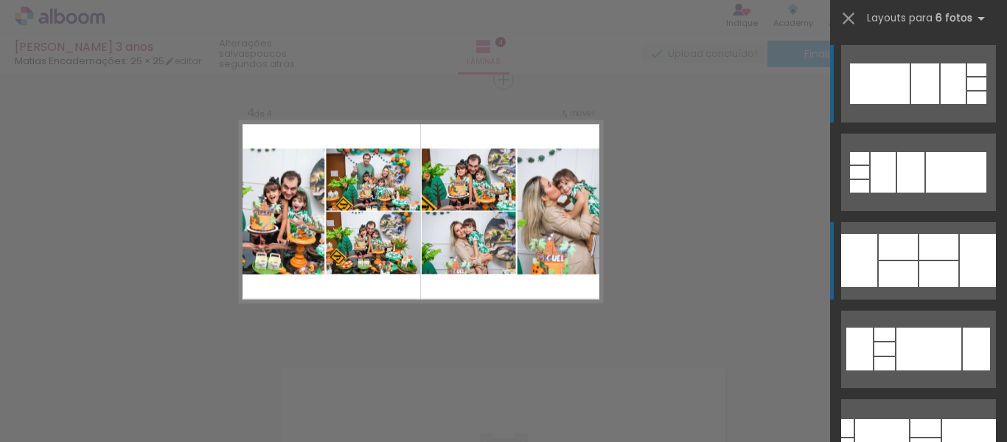
click at [921, 243] on div at bounding box center [938, 247] width 39 height 26
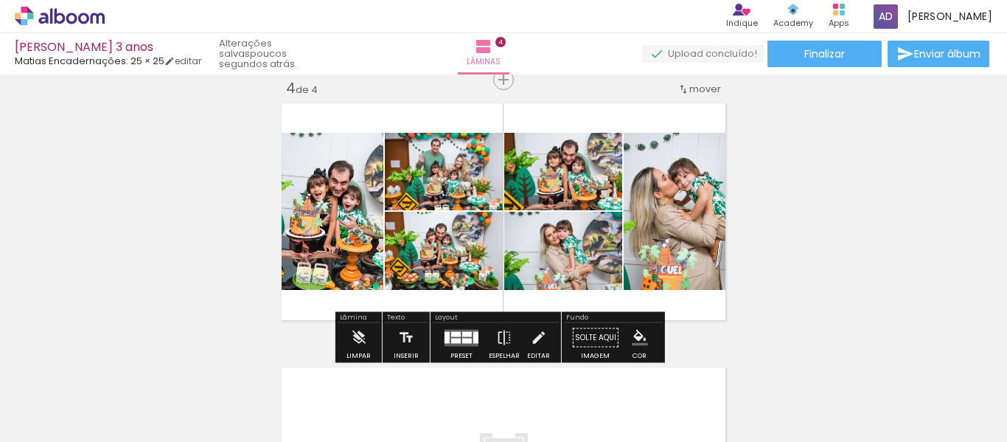
click at [668, 241] on quentale-photo at bounding box center [677, 211] width 107 height 157
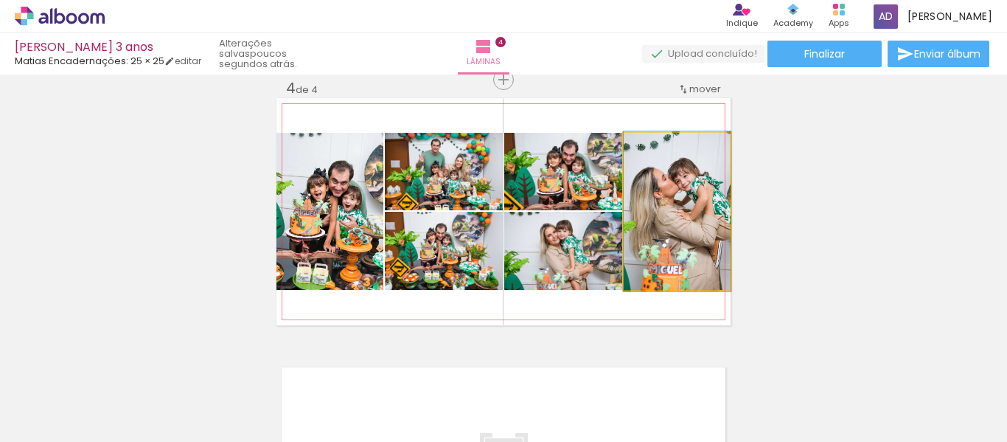
click at [668, 241] on quentale-photo at bounding box center [677, 211] width 107 height 157
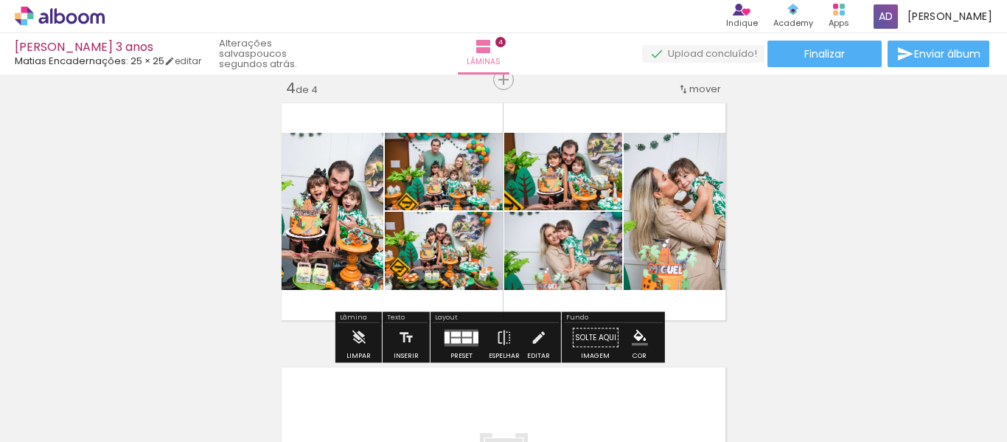
click at [668, 241] on quentale-photo at bounding box center [677, 211] width 107 height 157
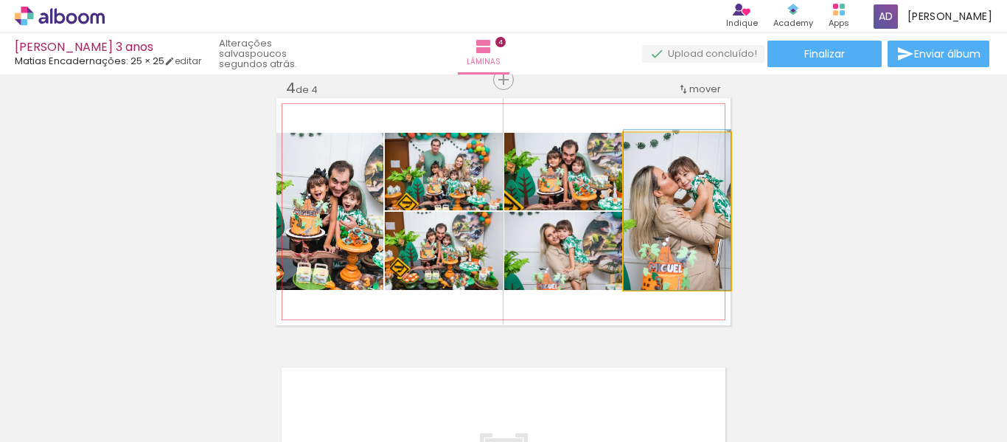
drag, startPoint x: 671, startPoint y: 243, endPoint x: 630, endPoint y: 230, distance: 43.4
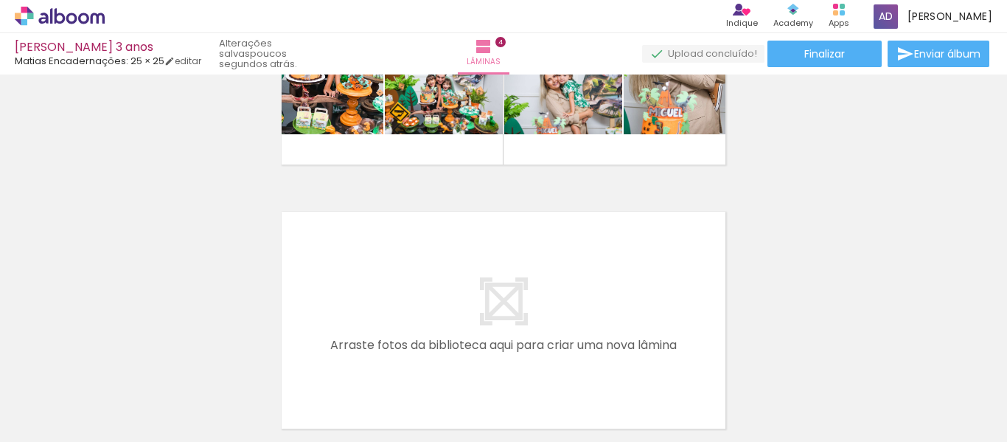
scroll to position [966, 0]
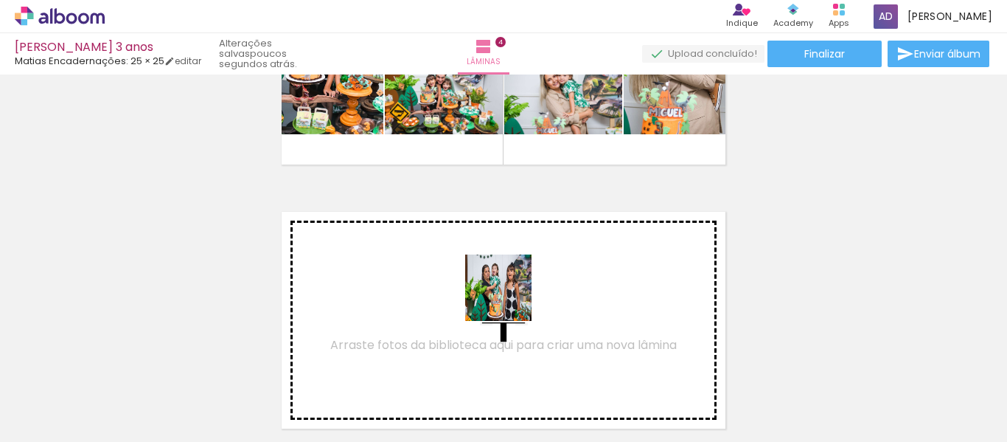
drag, startPoint x: 545, startPoint y: 398, endPoint x: 506, endPoint y: 287, distance: 118.2
click at [506, 287] on quentale-workspace at bounding box center [503, 221] width 1007 height 442
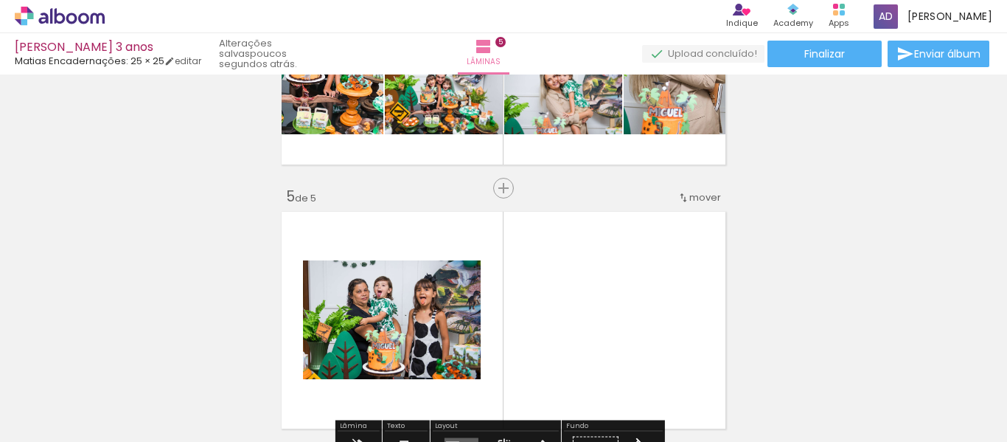
scroll to position [1075, 0]
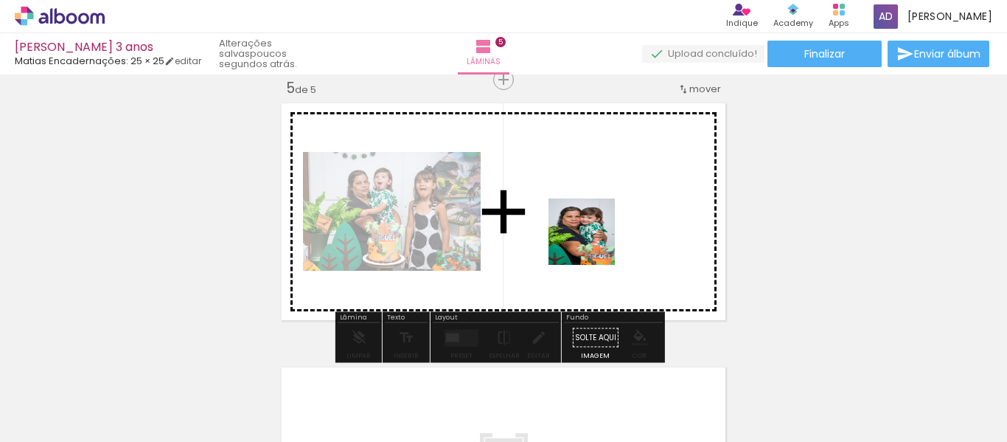
drag, startPoint x: 607, startPoint y: 391, endPoint x: 593, endPoint y: 243, distance: 149.6
click at [593, 243] on quentale-workspace at bounding box center [503, 221] width 1007 height 442
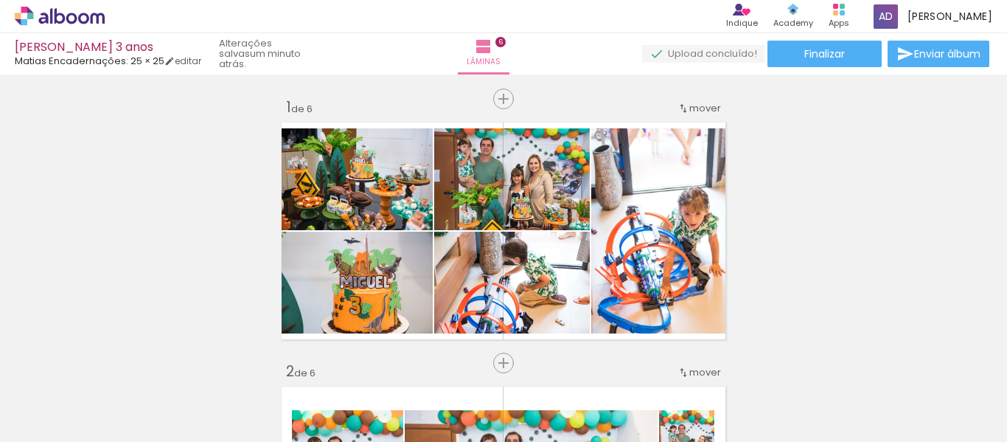
click at [0, 0] on slot at bounding box center [0, 0] width 0 height 0
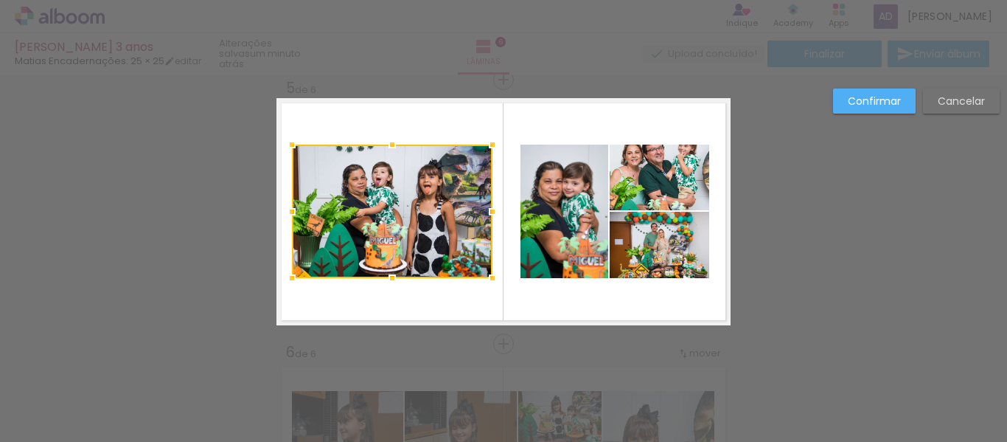
scroll to position [0, 2144]
click at [0, 0] on slot "Confirmar" at bounding box center [0, 0] width 0 height 0
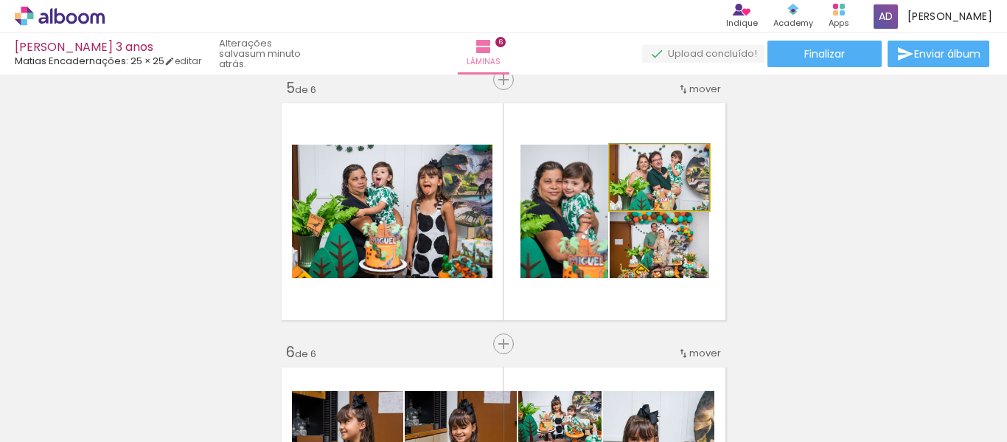
drag, startPoint x: 664, startPoint y: 163, endPoint x: 647, endPoint y: 173, distance: 19.8
type paper-slider "100"
click at [614, 160] on div at bounding box center [658, 160] width 89 height 22
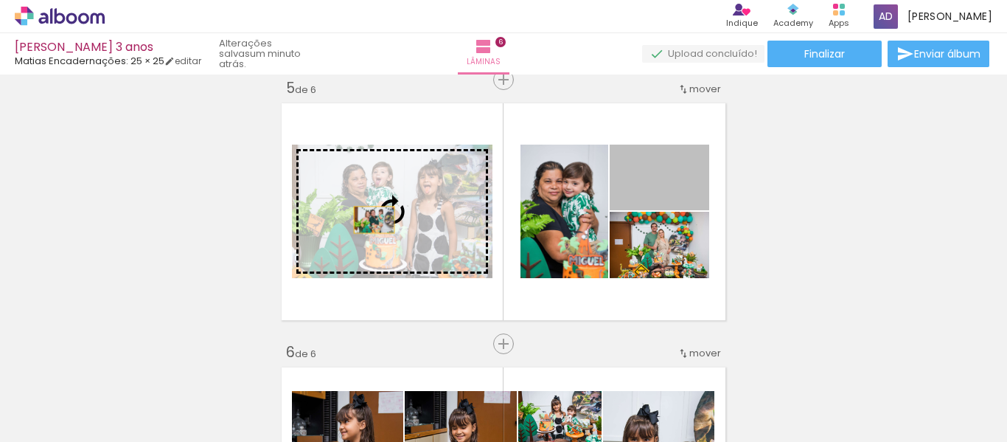
drag, startPoint x: 688, startPoint y: 180, endPoint x: 369, endPoint y: 220, distance: 321.7
click at [0, 0] on slot at bounding box center [0, 0] width 0 height 0
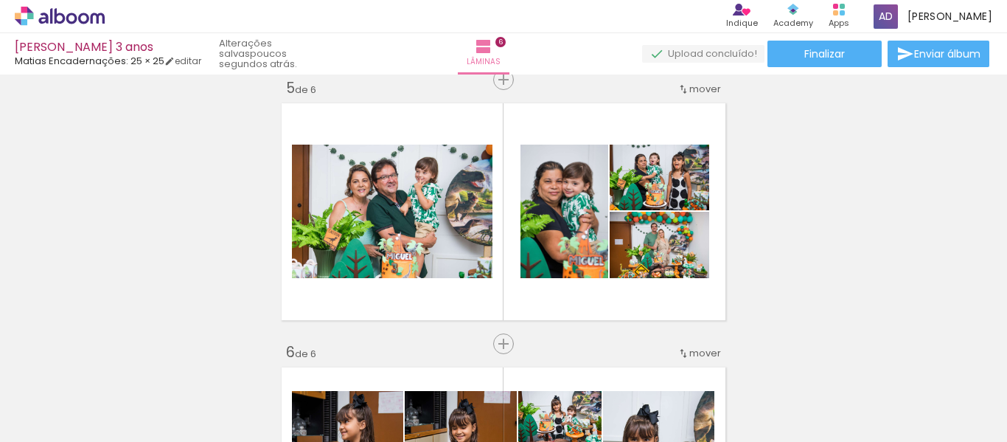
scroll to position [0, 4412]
click at [751, 428] on quentale-thumb at bounding box center [772, 391] width 83 height 85
drag, startPoint x: 751, startPoint y: 428, endPoint x: 781, endPoint y: 428, distance: 30.2
click at [781, 428] on quentale-thumb at bounding box center [772, 391] width 83 height 85
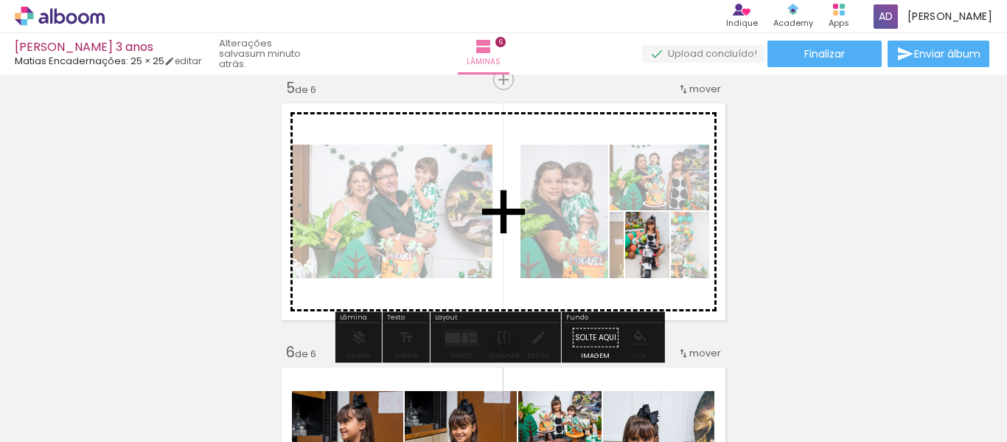
drag, startPoint x: 400, startPoint y: 401, endPoint x: 673, endPoint y: 257, distance: 309.3
click at [669, 257] on quentale-workspace at bounding box center [503, 221] width 1007 height 442
